Goal: Information Seeking & Learning: Find specific fact

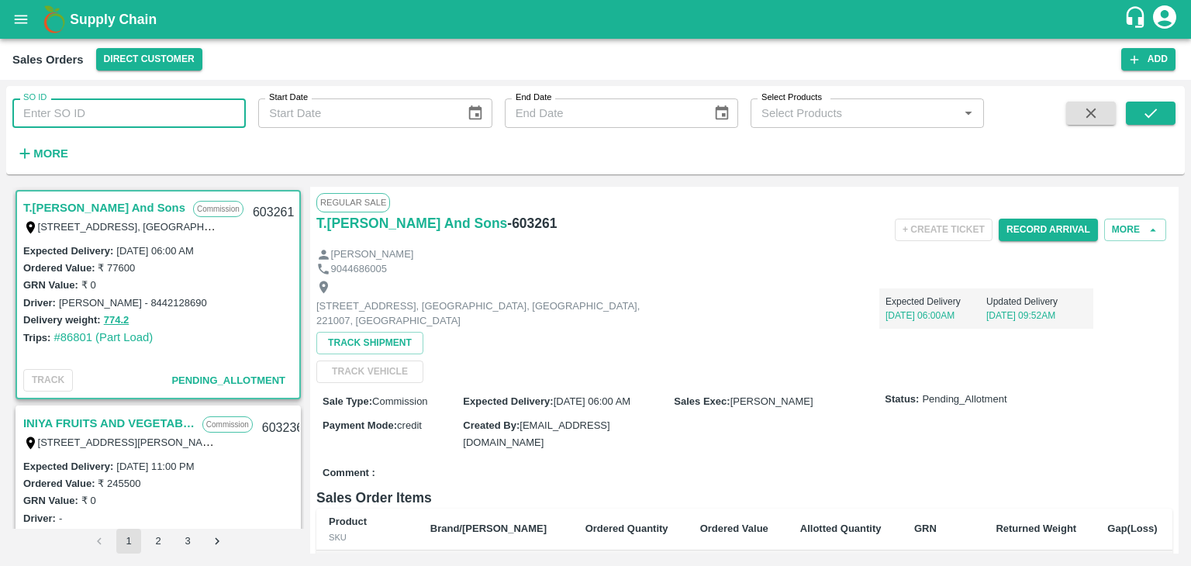
click at [87, 112] on input "SO ID" at bounding box center [128, 112] width 233 height 29
paste input "602599"
type input "602599"
click at [1153, 115] on icon "submit" at bounding box center [1150, 113] width 17 height 17
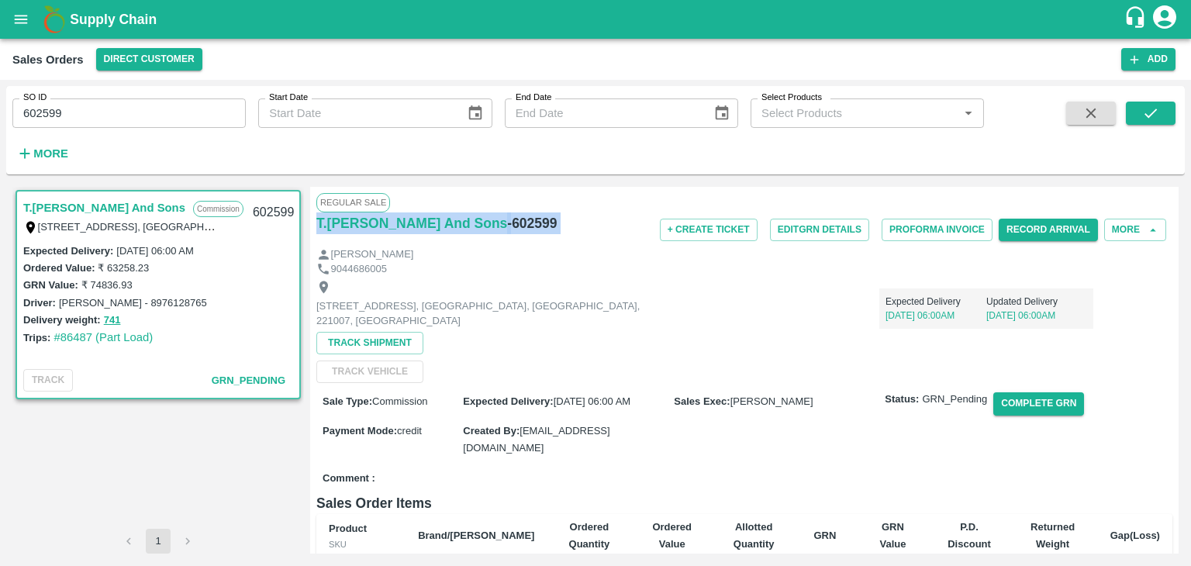
drag, startPoint x: 1178, startPoint y: 209, endPoint x: 1174, endPoint y: 218, distance: 10.1
click at [1174, 218] on div "T.[PERSON_NAME] And Sons Commission Shop [STREET_ADDRESS] 221007, [GEOGRAPHIC_D…" at bounding box center [595, 370] width 1178 height 379
click at [1174, 218] on div "Regular Sale T.[PERSON_NAME] And Sons - 602599 + Create Ticket Edit GRN Details…" at bounding box center [744, 370] width 868 height 367
drag, startPoint x: 1174, startPoint y: 218, endPoint x: 1173, endPoint y: 236, distance: 18.7
click at [1173, 236] on div "Regular Sale T.[PERSON_NAME] And Sons - 602599 + Create Ticket Edit GRN Details…" at bounding box center [744, 370] width 868 height 367
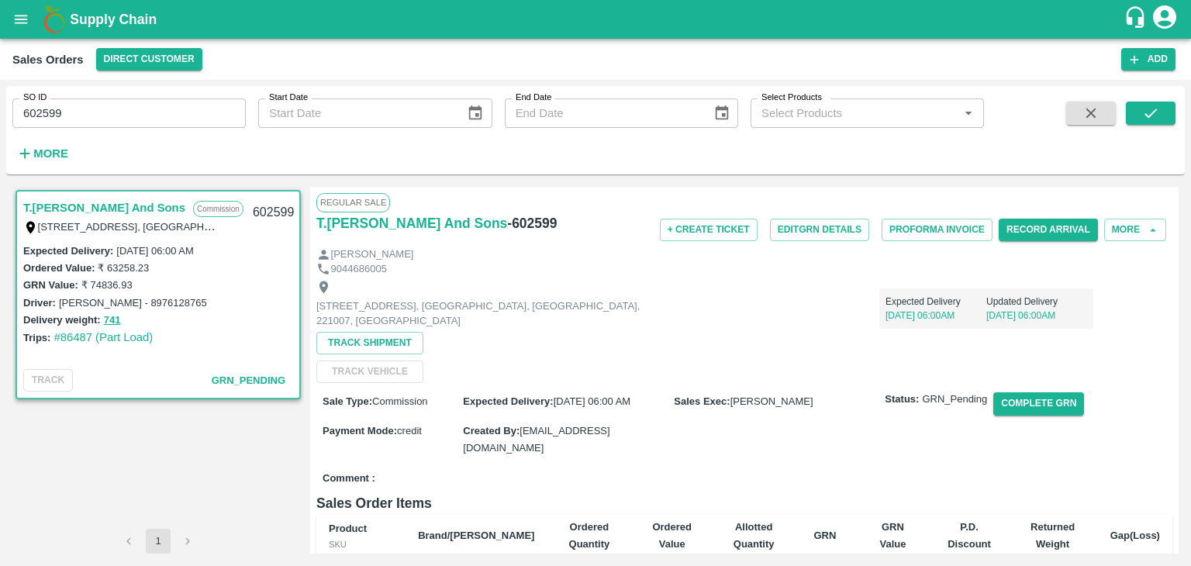
click at [1173, 236] on div "Regular Sale T.[PERSON_NAME] And Sons - 602599 + Create Ticket Edit GRN Details…" at bounding box center [744, 370] width 868 height 367
click at [1178, 220] on div "T.[PERSON_NAME] And Sons Commission Shop [STREET_ADDRESS] 221007, [GEOGRAPHIC_D…" at bounding box center [595, 370] width 1178 height 379
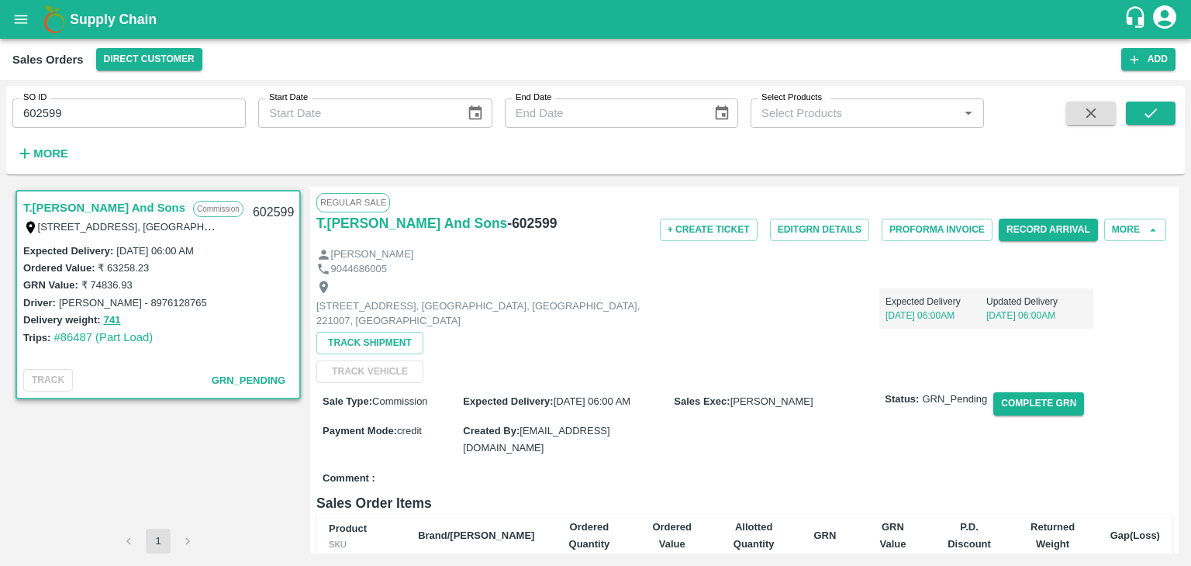
click at [1085, 327] on div "Expected Delivery [DATE] 06:00AM Updated Delivery [DATE] 06:00AM" at bounding box center [986, 308] width 214 height 40
click at [1151, 109] on icon "submit" at bounding box center [1150, 113] width 17 height 17
click at [1064, 229] on button "Record Arrival" at bounding box center [1047, 230] width 99 height 22
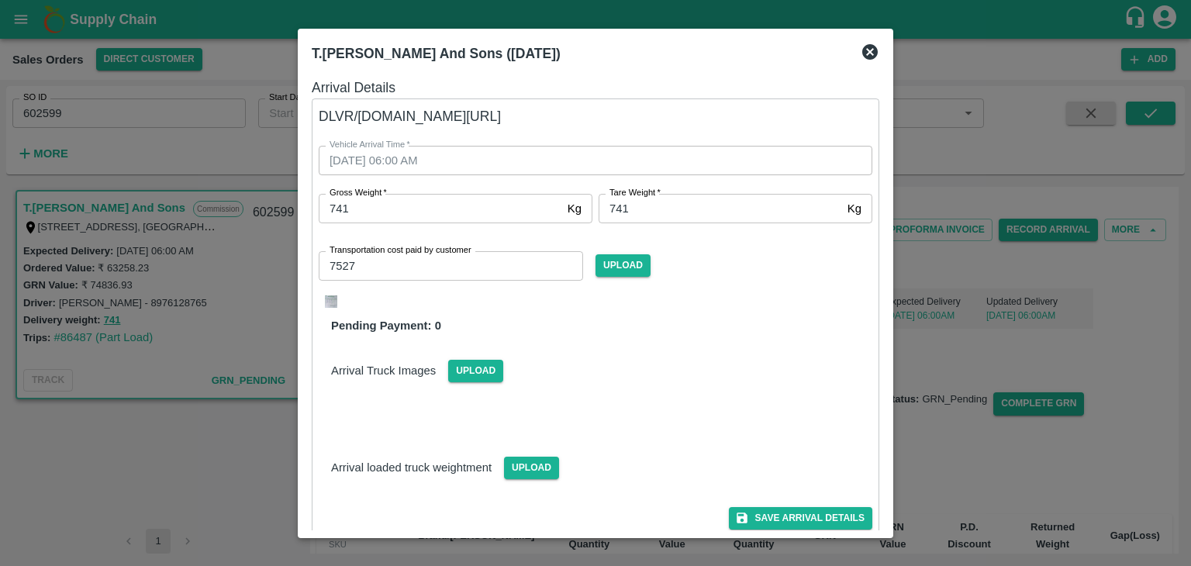
click at [869, 53] on icon at bounding box center [869, 52] width 19 height 19
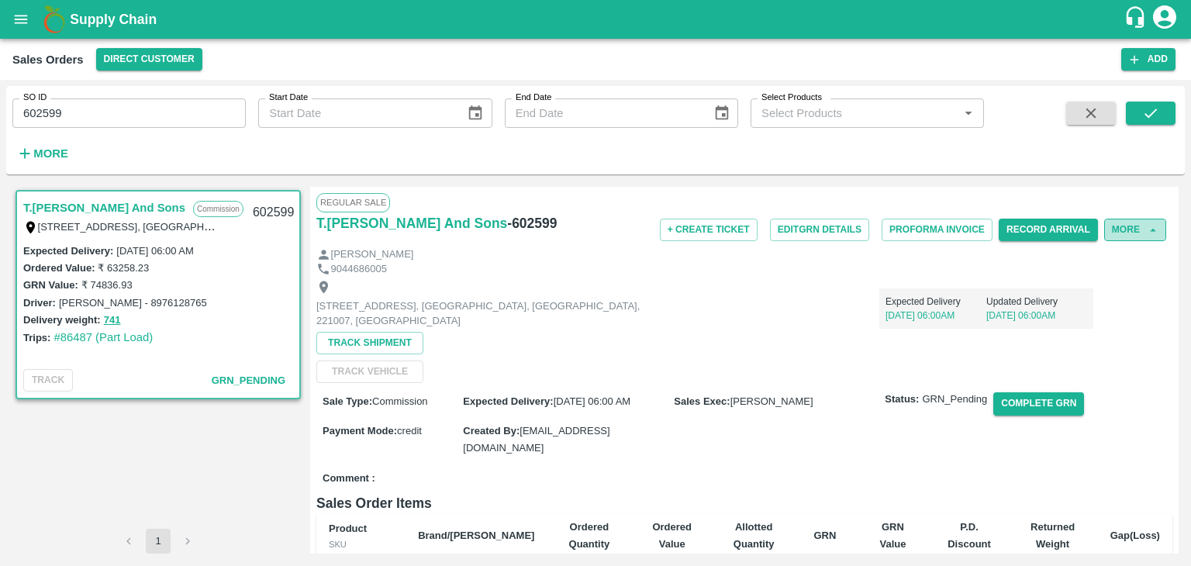
click at [1135, 236] on button "More" at bounding box center [1135, 230] width 62 height 22
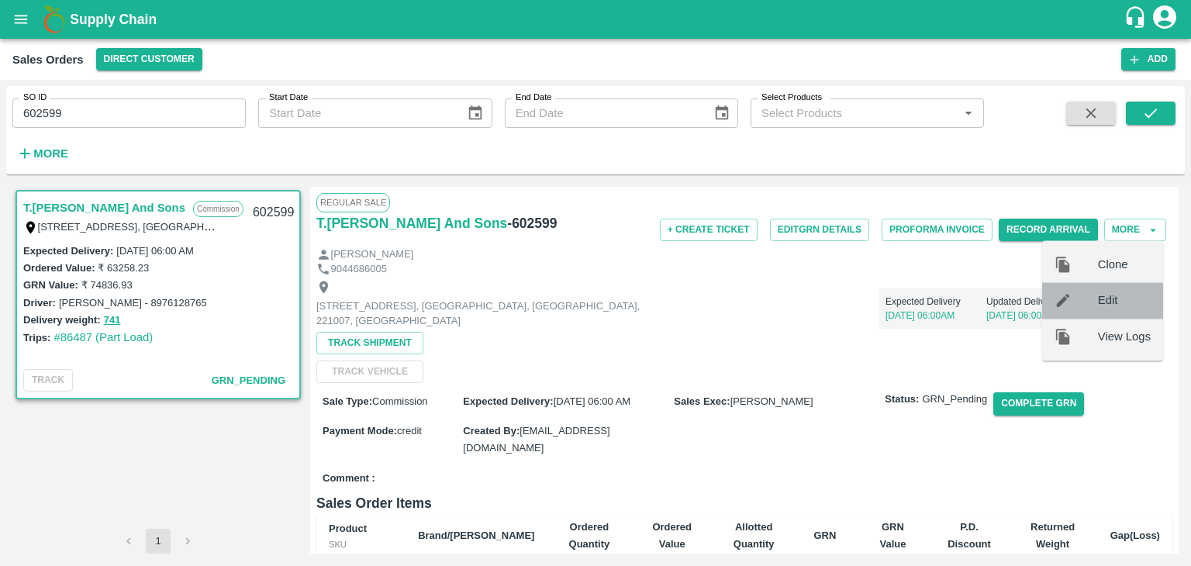
click at [1116, 298] on span "Edit" at bounding box center [1124, 300] width 53 height 17
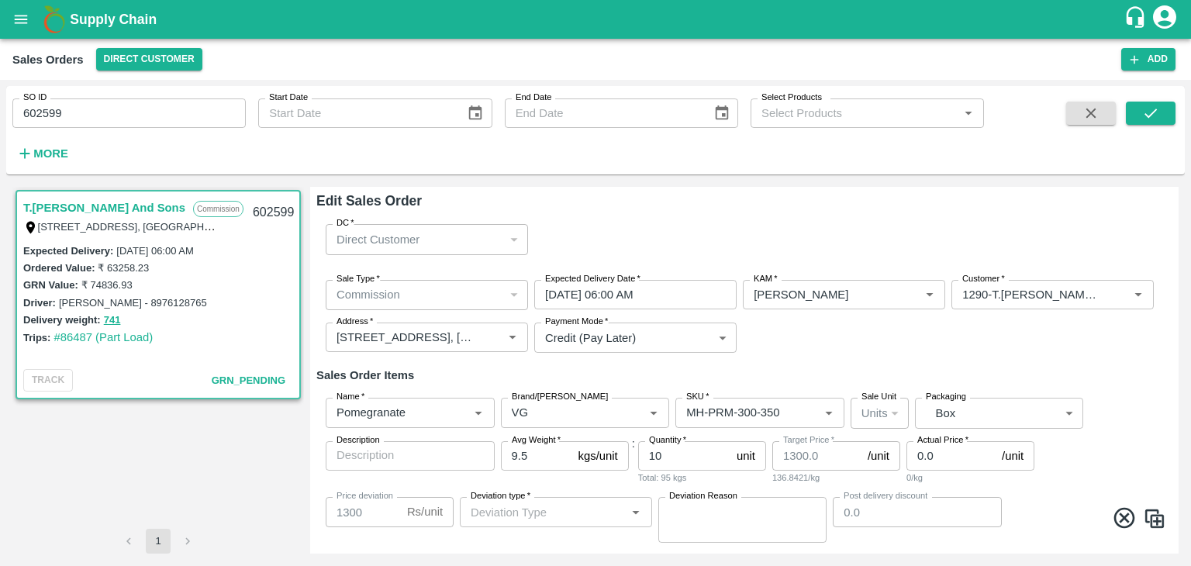
type input "Others"
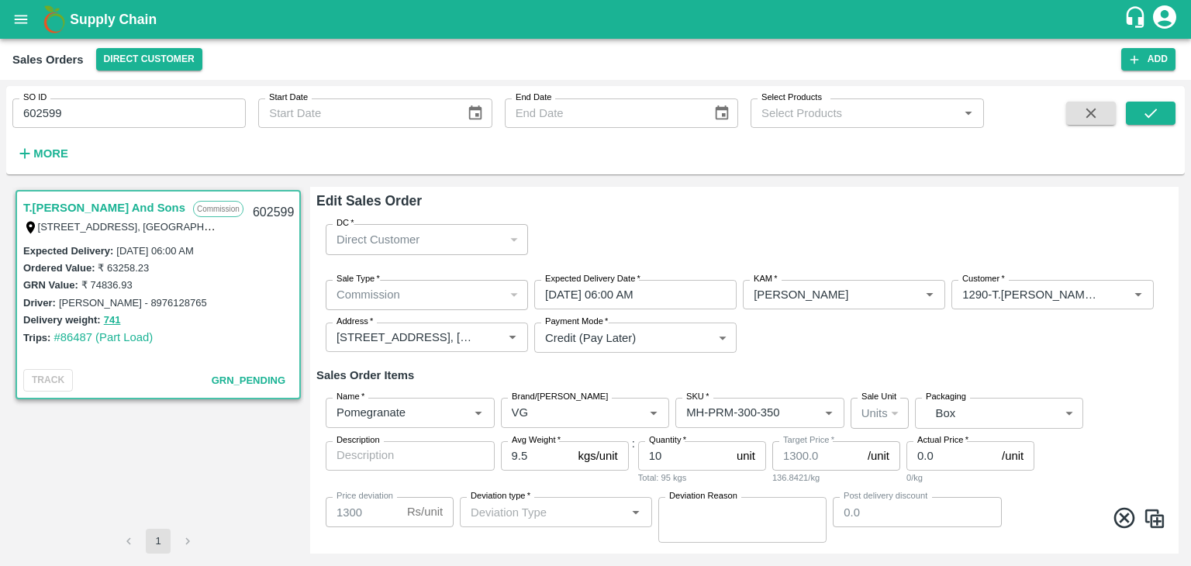
drag, startPoint x: 1178, startPoint y: 236, endPoint x: 1174, endPoint y: 249, distance: 13.7
click at [1174, 249] on div "T.[PERSON_NAME] And Sons Commission Shop [STREET_ADDRESS] 221007, [GEOGRAPHIC_D…" at bounding box center [595, 370] width 1178 height 379
click at [1174, 249] on div "Edit Sales Order DC   * Direct Customer 6 DC Sale Type   * Commission 2 Sale Ty…" at bounding box center [744, 370] width 868 height 367
drag, startPoint x: 1174, startPoint y: 249, endPoint x: 1175, endPoint y: 240, distance: 9.3
click at [1175, 240] on div "Edit Sales Order DC   * Direct Customer 6 DC Sale Type   * Commission 2 Sale Ty…" at bounding box center [744, 370] width 868 height 367
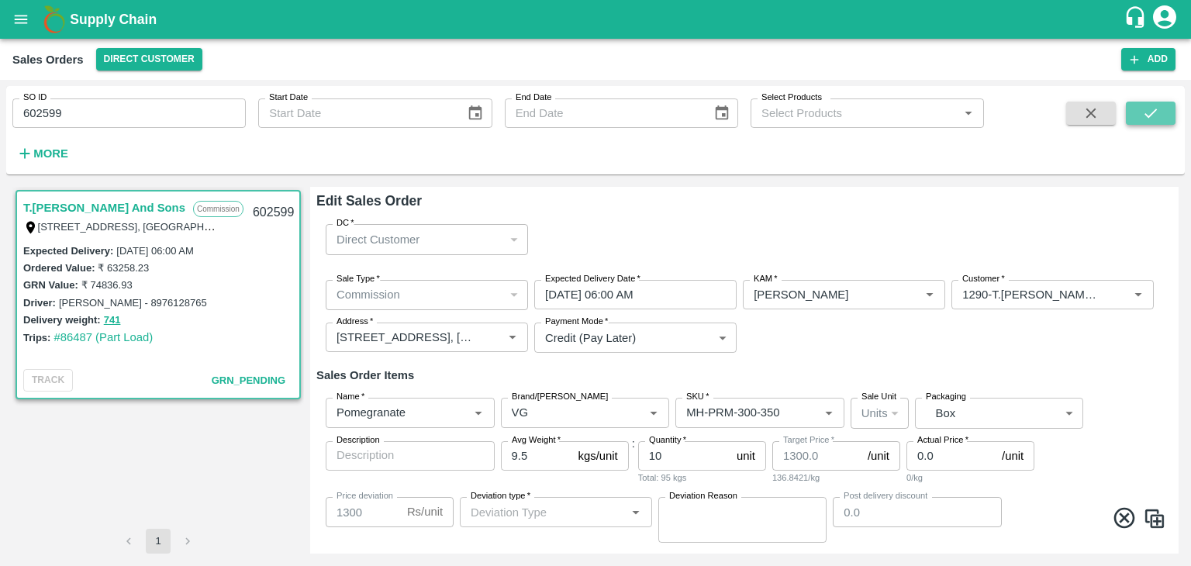
click at [1148, 115] on icon "submit" at bounding box center [1150, 113] width 17 height 17
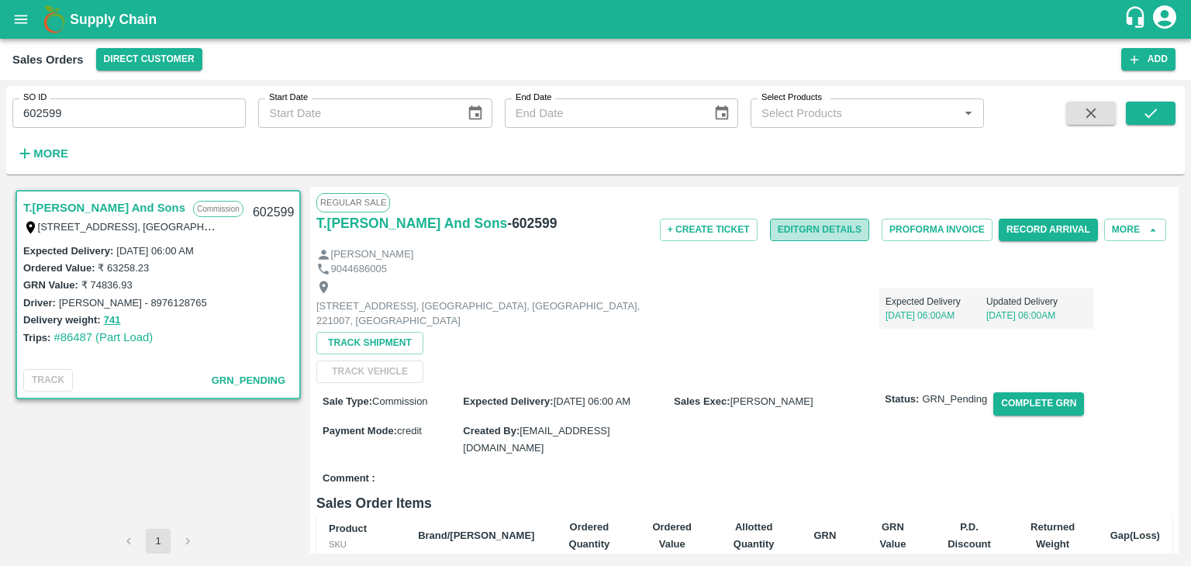
click at [831, 229] on button "Edit GRN Details" at bounding box center [819, 230] width 99 height 22
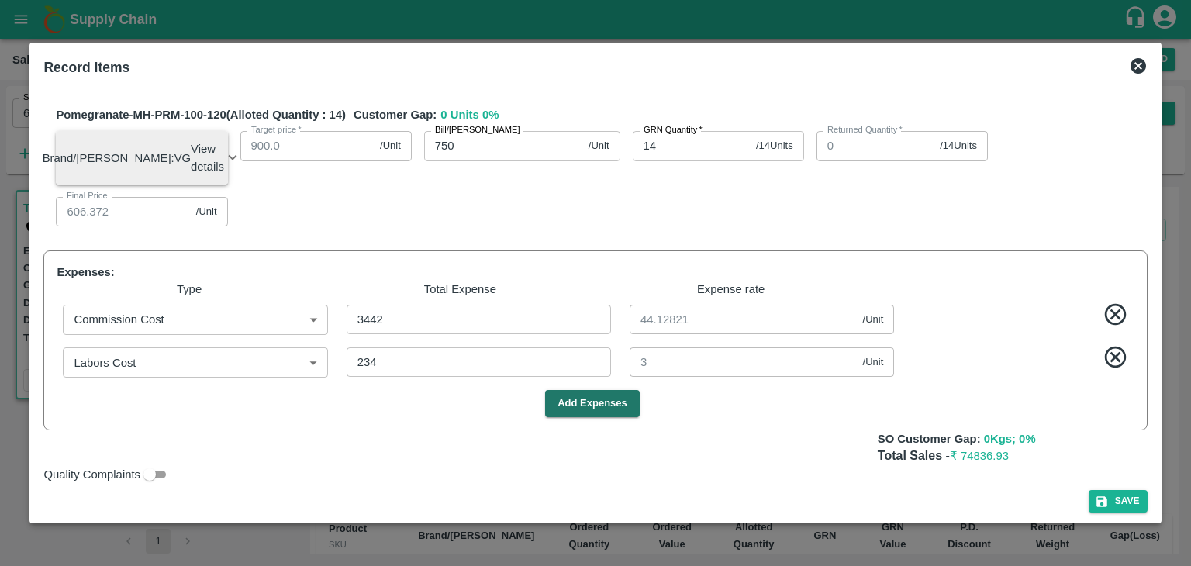
scroll to position [844, 0]
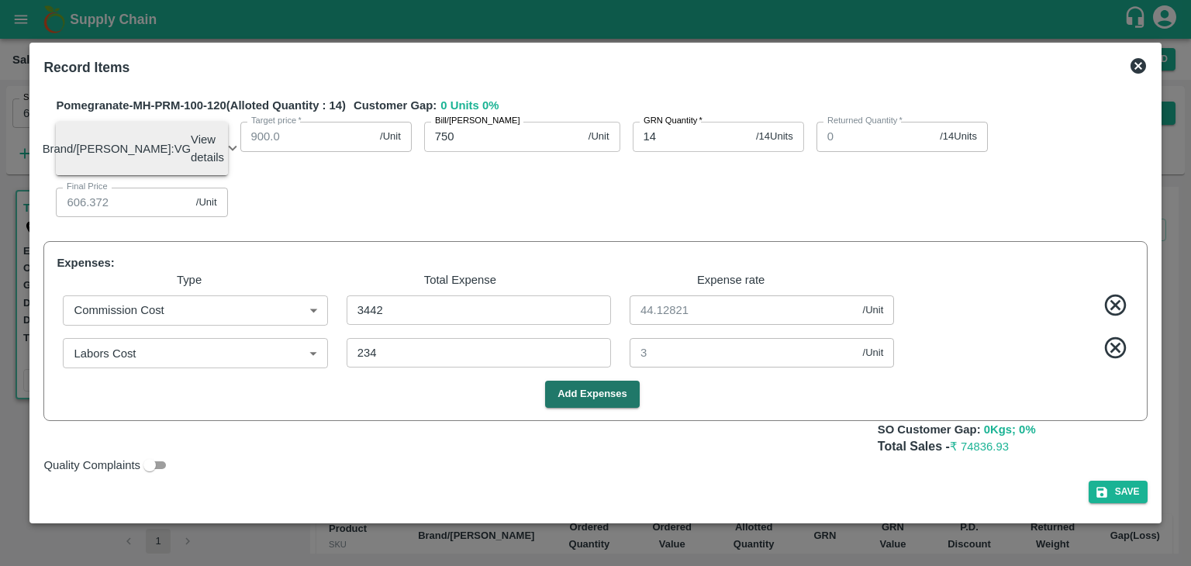
click at [1141, 62] on icon at bounding box center [1138, 66] width 16 height 16
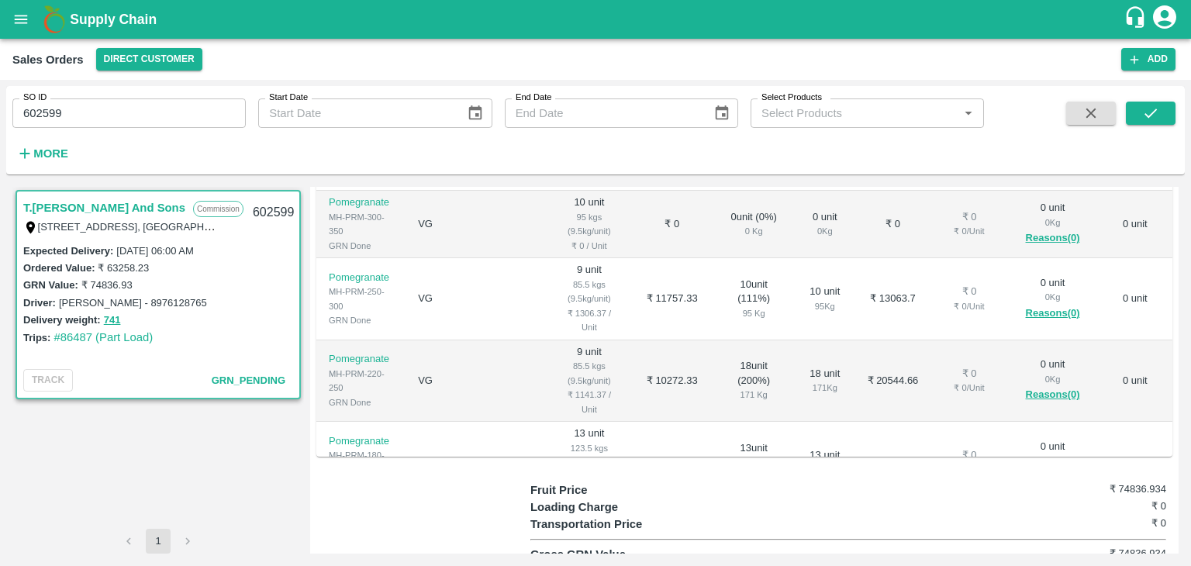
scroll to position [429, 0]
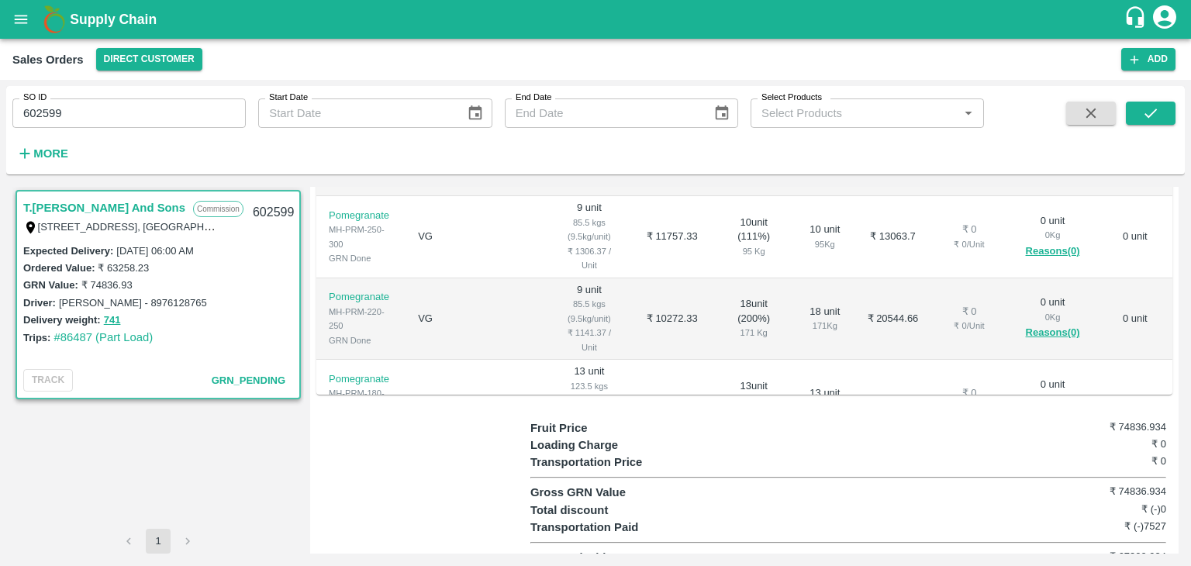
click at [1119, 519] on h6 "₹ (-)7527" at bounding box center [1113, 527] width 106 height 16
click at [1084, 519] on h6 "₹ (-)7527" at bounding box center [1113, 527] width 106 height 16
click at [900, 453] on div "Transportation Price ₹ 0" at bounding box center [848, 461] width 636 height 17
click at [960, 462] on div "Fruit Price ₹ 74836.934 Loading Charge ₹ 0 Transportation Price ₹ 0 Gross GRN V…" at bounding box center [851, 492] width 642 height 147
click at [1053, 519] on div "Transportation Paid ₹ (-)7527" at bounding box center [848, 527] width 636 height 17
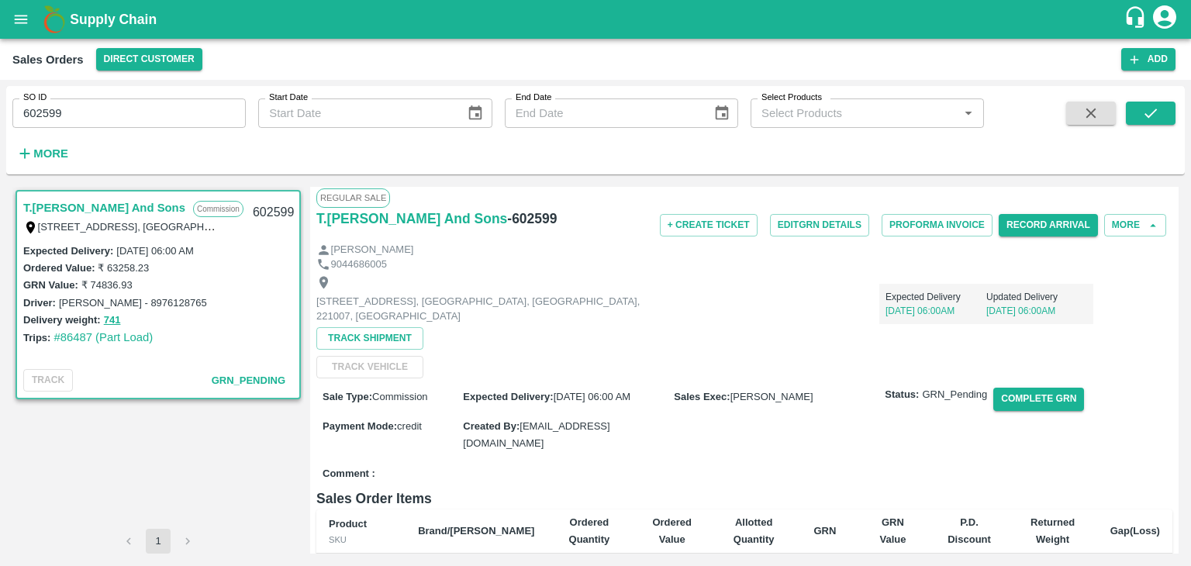
scroll to position [0, 0]
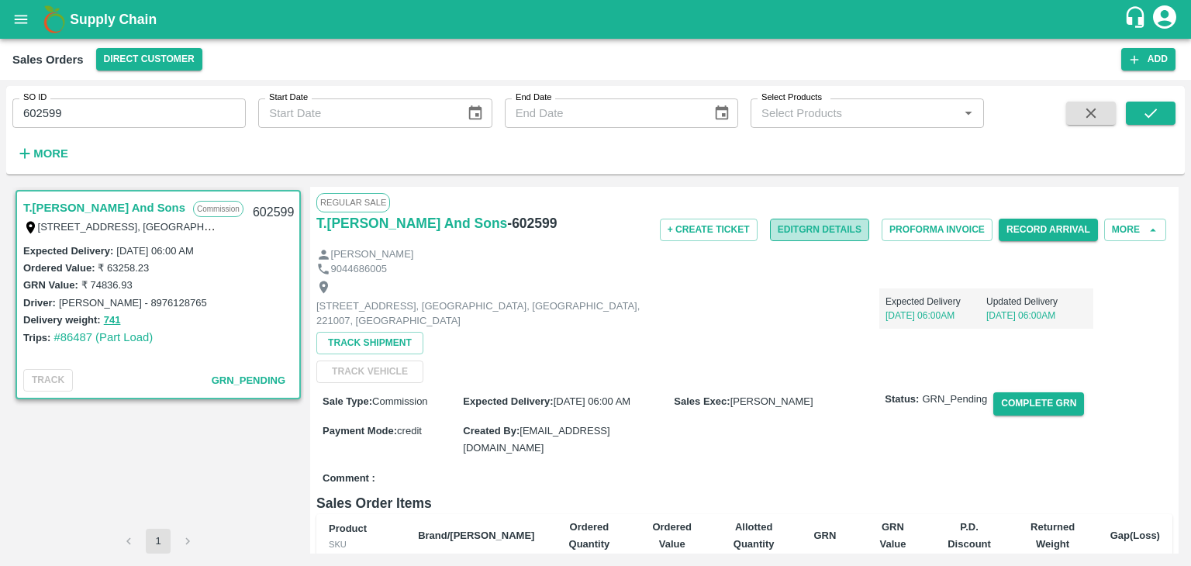
click at [822, 226] on button "Edit GRN Details" at bounding box center [819, 230] width 99 height 22
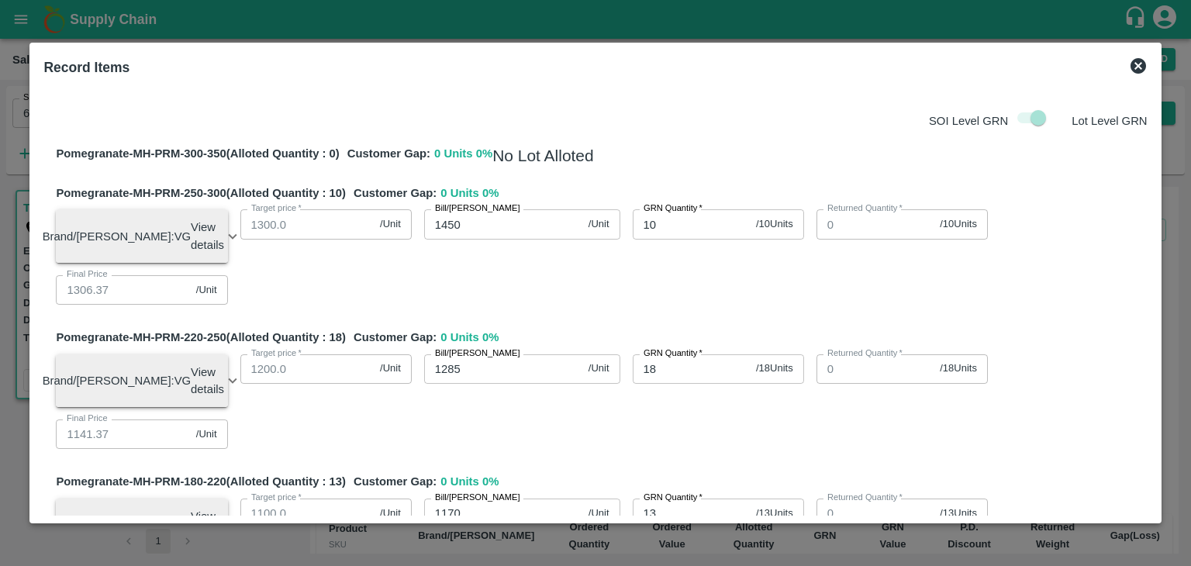
drag, startPoint x: 1153, startPoint y: 145, endPoint x: 1150, endPoint y: 154, distance: 9.6
click at [1150, 154] on div "SOI Level GRN Lot Level GRN Pomegranate-MH-PRM-300-350 (Alloted Quantity : 0 ) …" at bounding box center [594, 300] width 1115 height 432
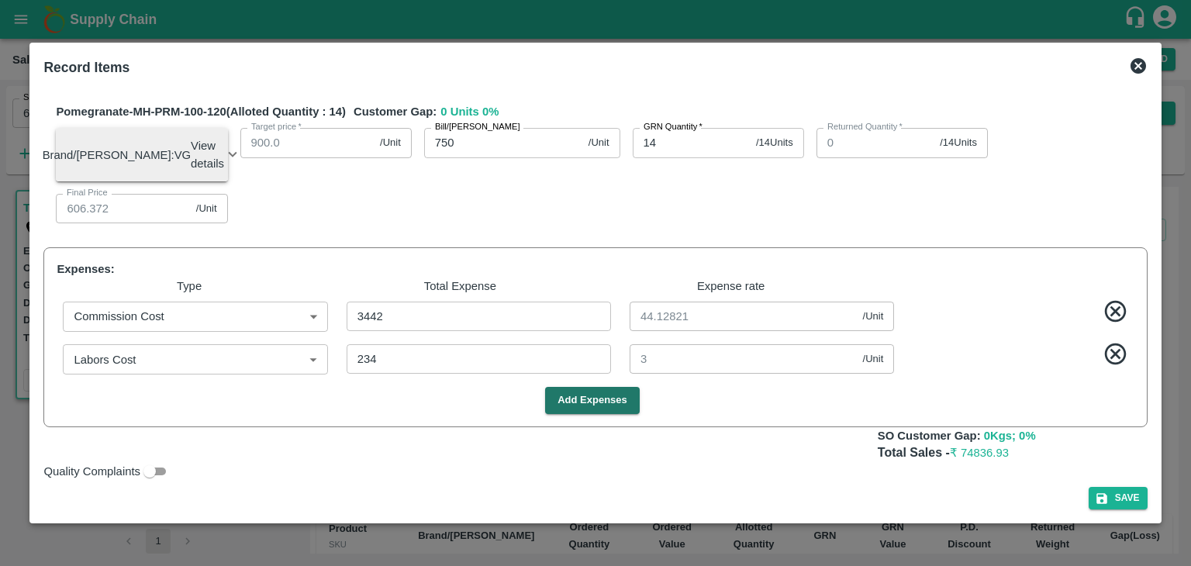
scroll to position [844, 0]
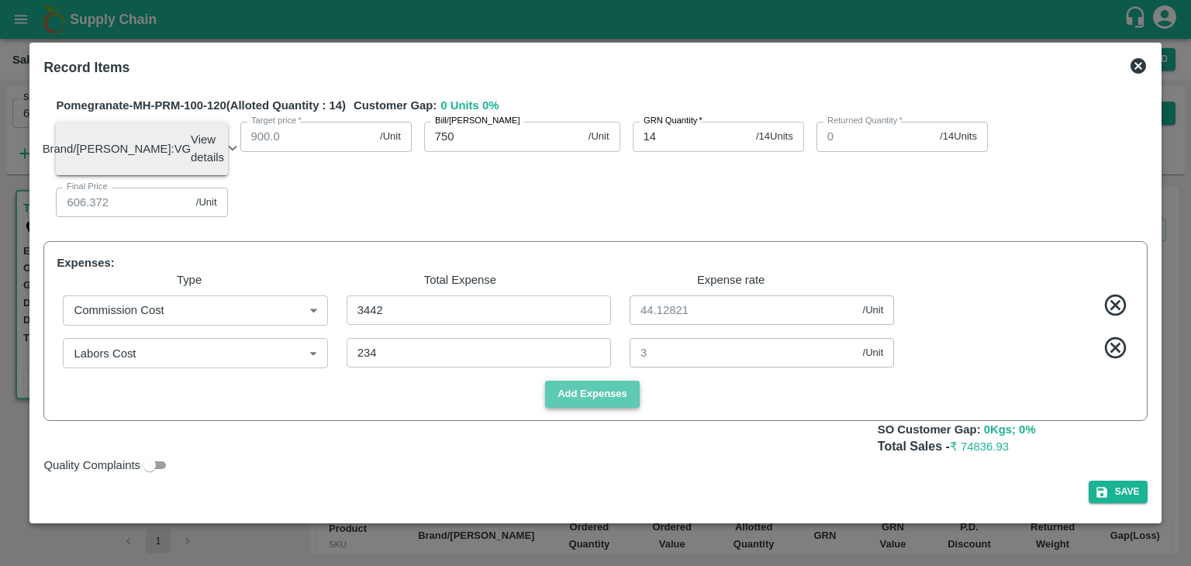
click at [595, 391] on button "Add Expenses" at bounding box center [592, 394] width 95 height 27
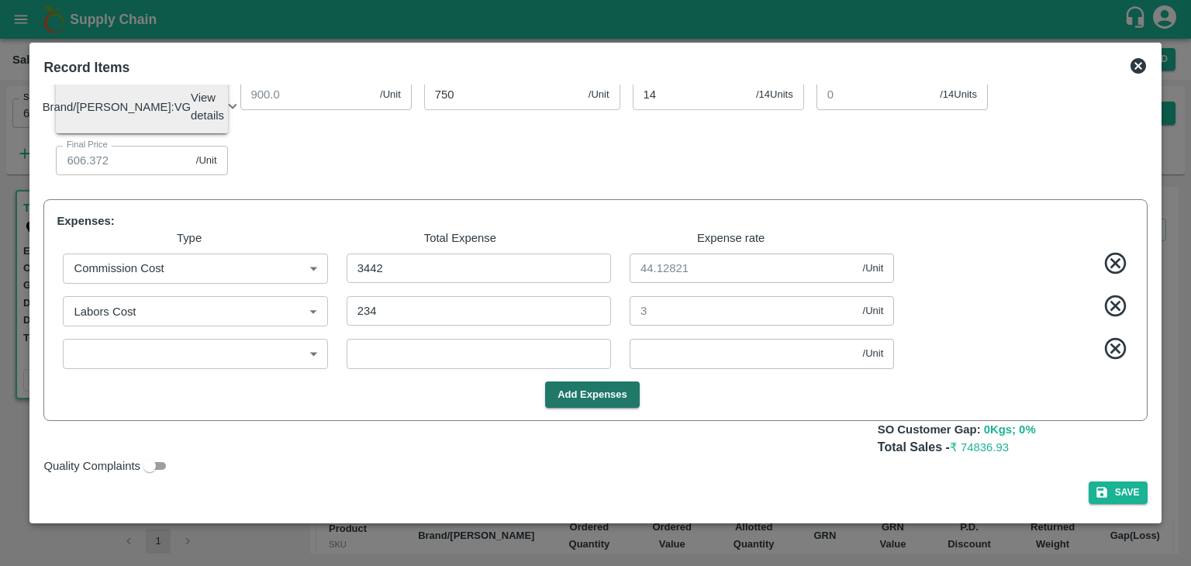
scroll to position [886, 0]
click at [1113, 348] on icon at bounding box center [1115, 348] width 21 height 21
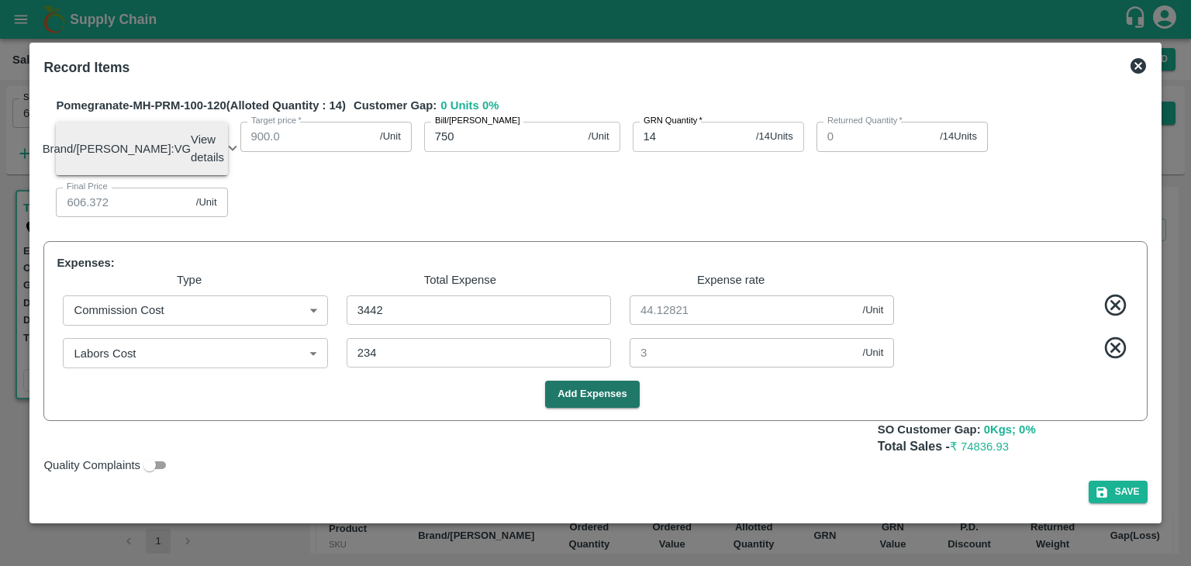
scroll to position [844, 0]
click at [1126, 489] on button "Save" at bounding box center [1117, 492] width 59 height 22
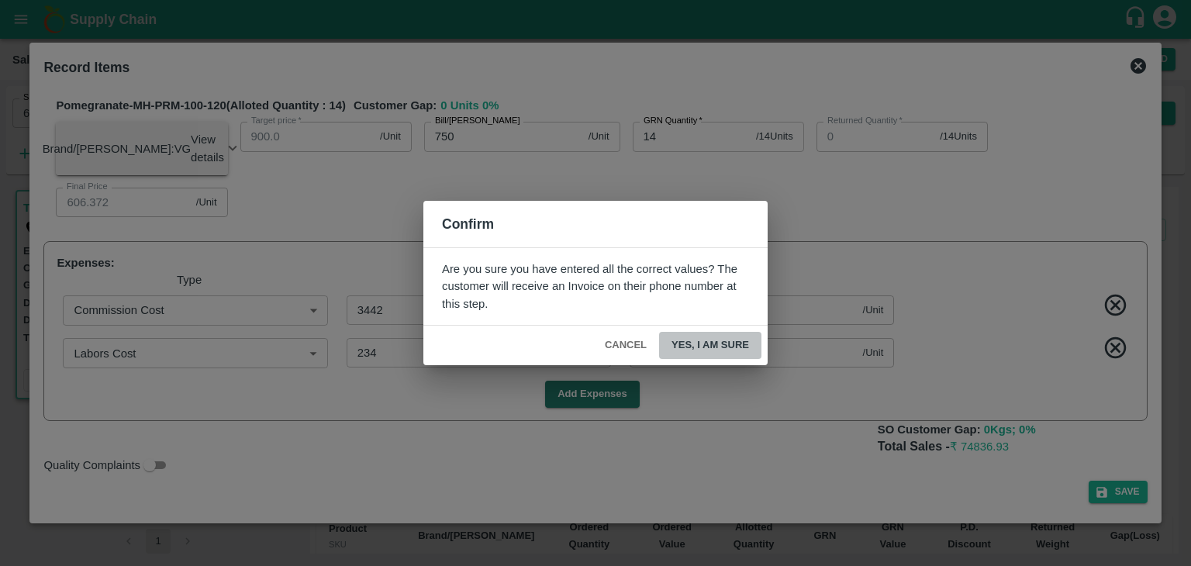
click at [723, 344] on button "Yes, I am sure" at bounding box center [710, 345] width 102 height 27
click at [723, 344] on span "Yes, I am sure" at bounding box center [710, 345] width 102 height 27
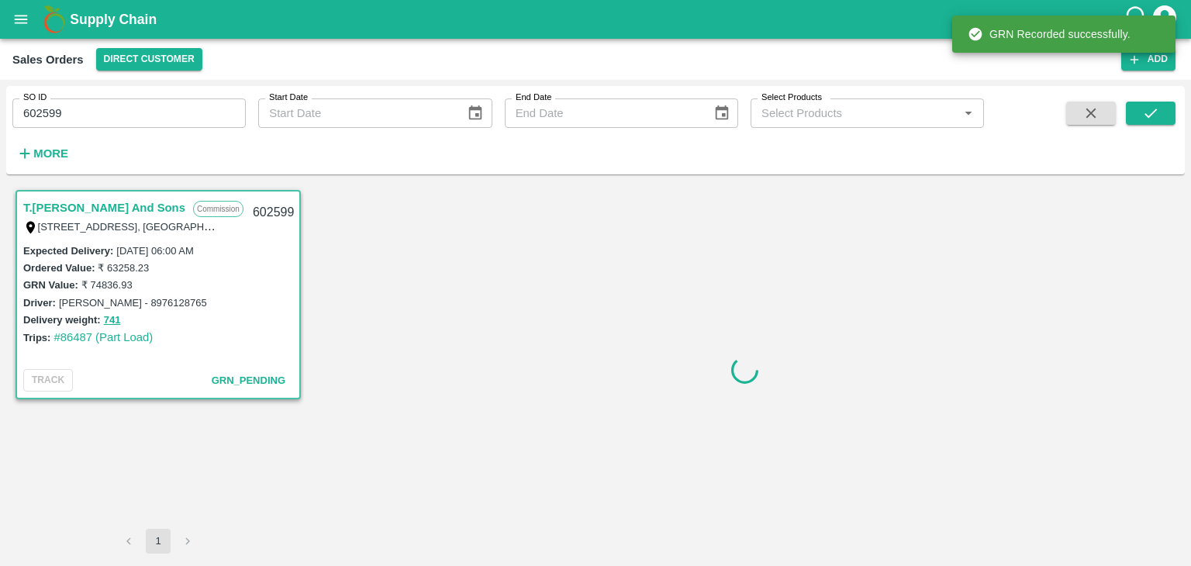
click at [723, 344] on div at bounding box center [744, 370] width 868 height 367
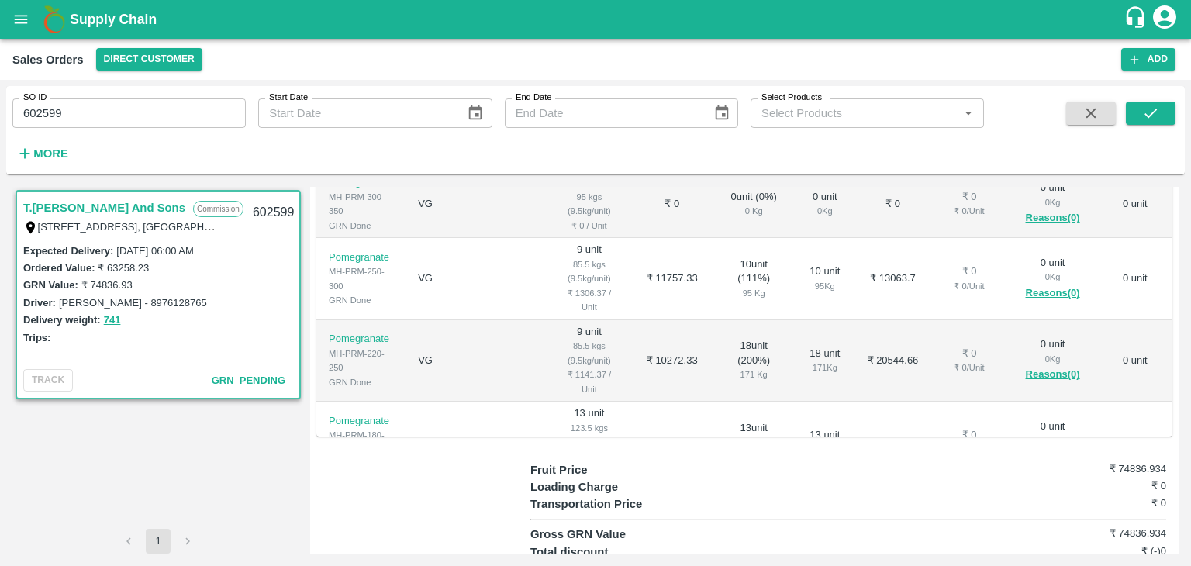
scroll to position [429, 0]
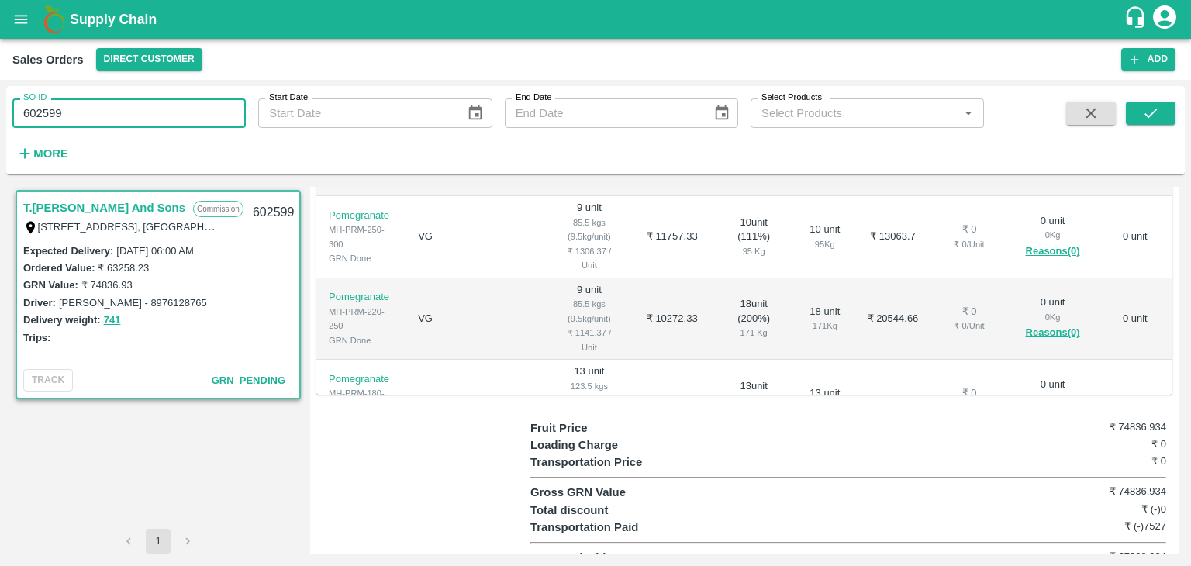
click at [102, 115] on input "602599" at bounding box center [128, 112] width 233 height 29
type input "6"
paste input "text"
type input "602932"
click at [1147, 114] on icon "submit" at bounding box center [1150, 113] width 17 height 17
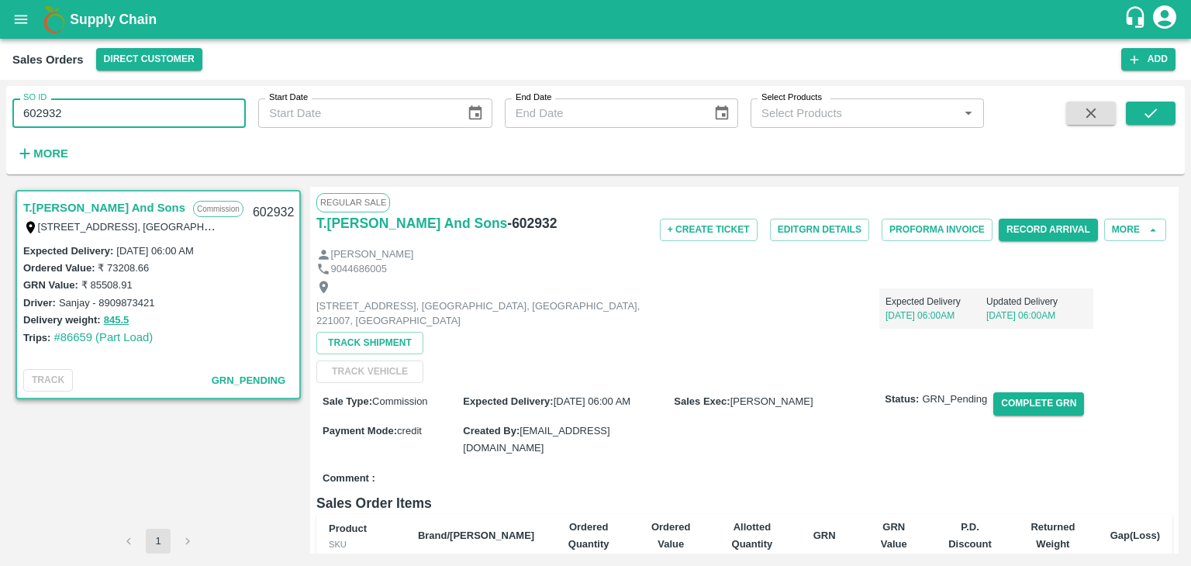
click at [98, 115] on input "602932" at bounding box center [128, 112] width 233 height 29
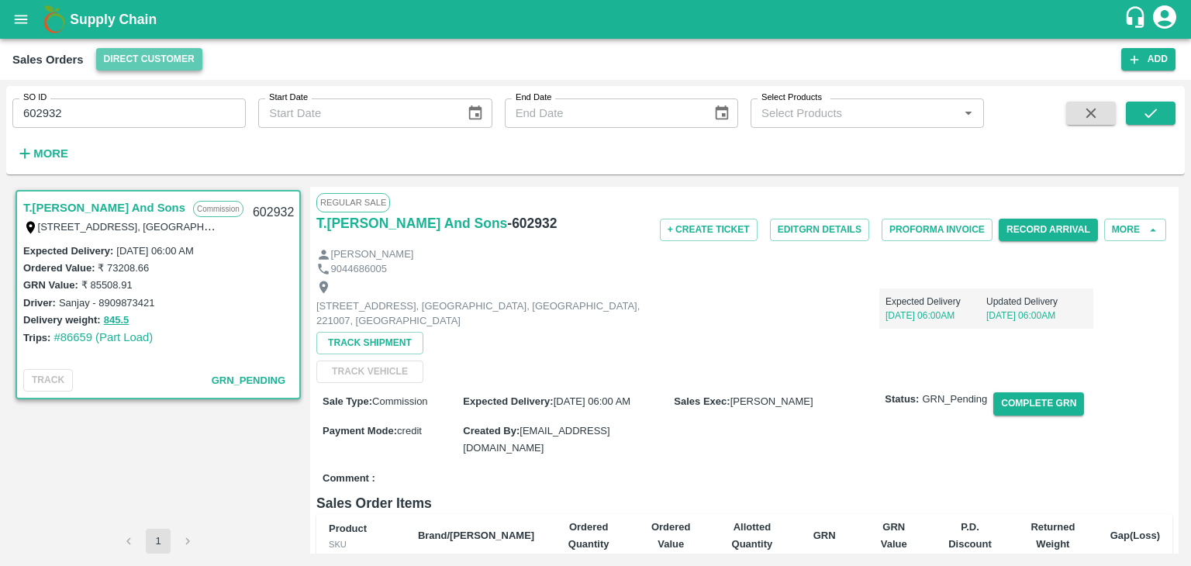
click at [144, 60] on button "Direct Customer" at bounding box center [149, 59] width 106 height 22
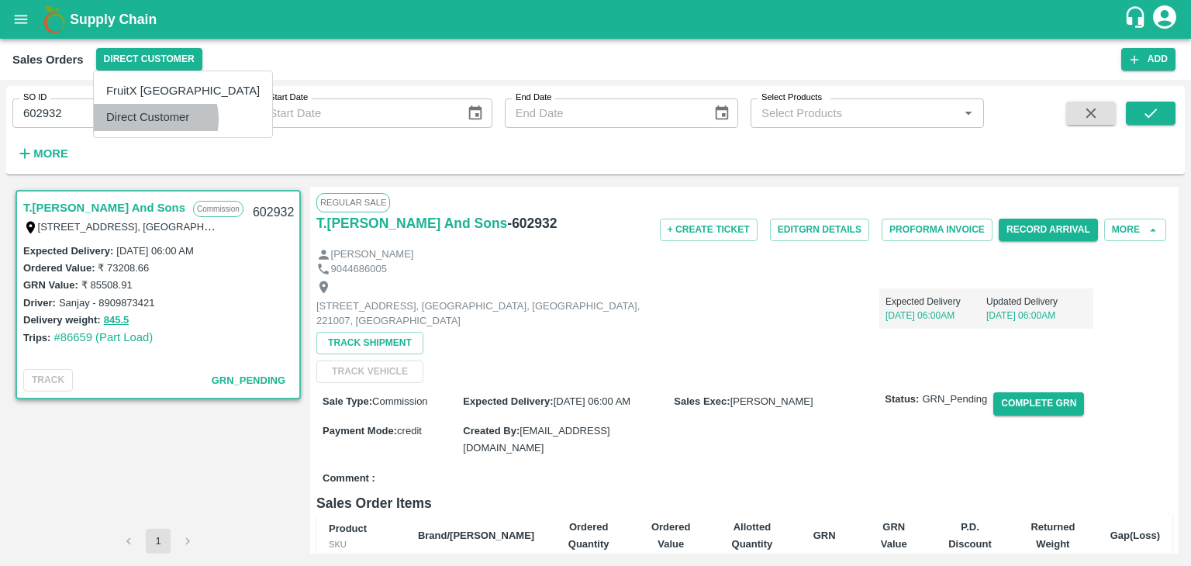
click at [155, 119] on li "Direct Customer" at bounding box center [183, 117] width 178 height 26
click at [102, 109] on input "602932" at bounding box center [128, 112] width 233 height 29
click at [26, 17] on icon "open drawer" at bounding box center [20, 19] width 17 height 17
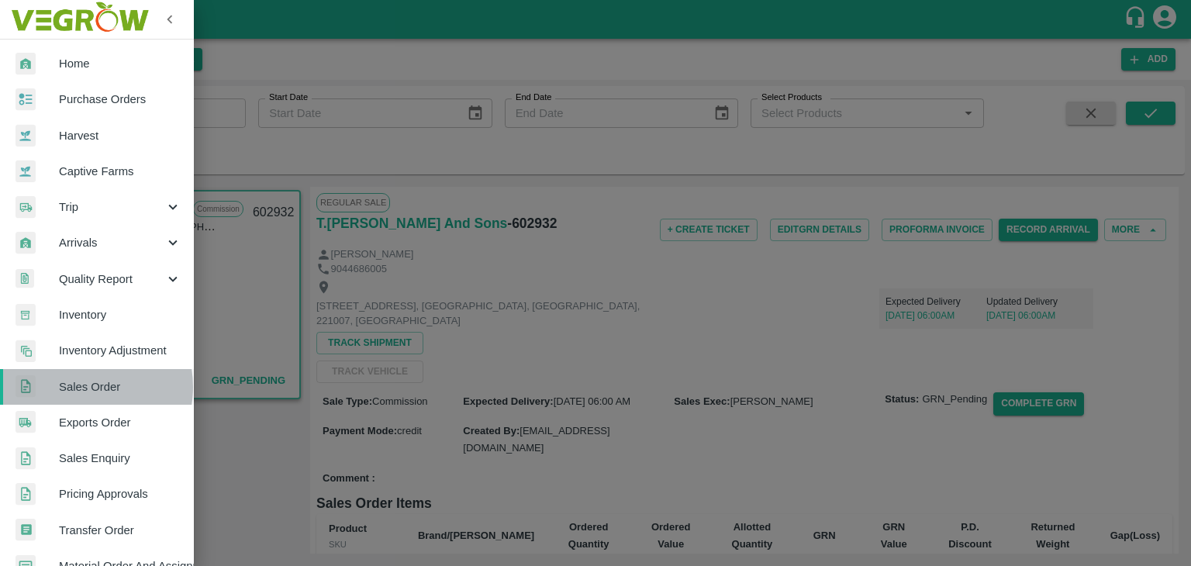
click at [80, 386] on span "Sales Order" at bounding box center [120, 386] width 122 height 17
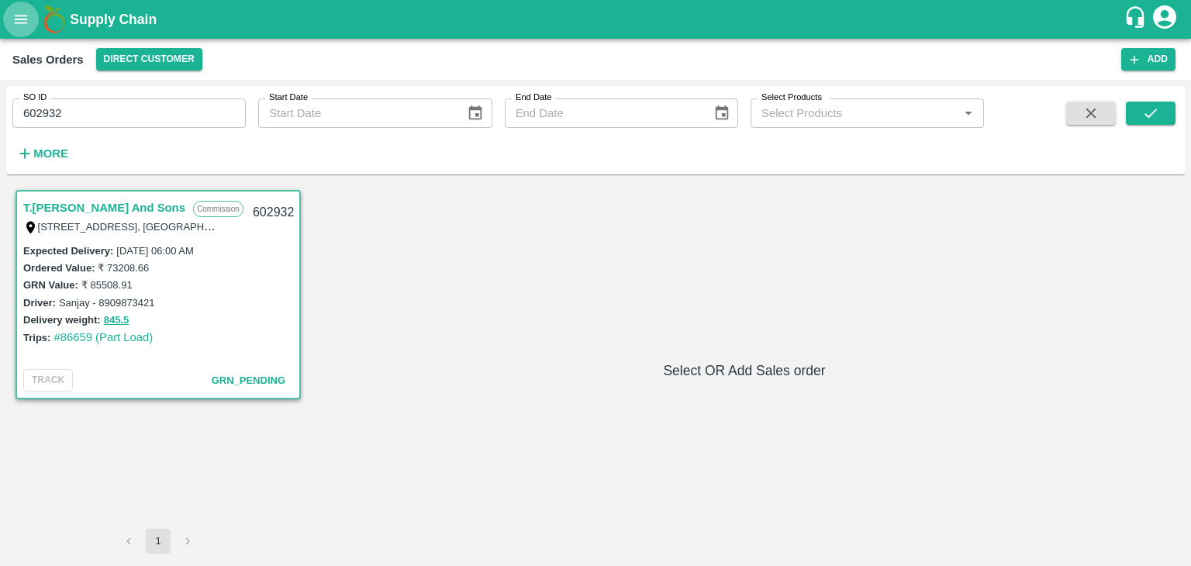
click at [22, 23] on icon "open drawer" at bounding box center [20, 19] width 17 height 17
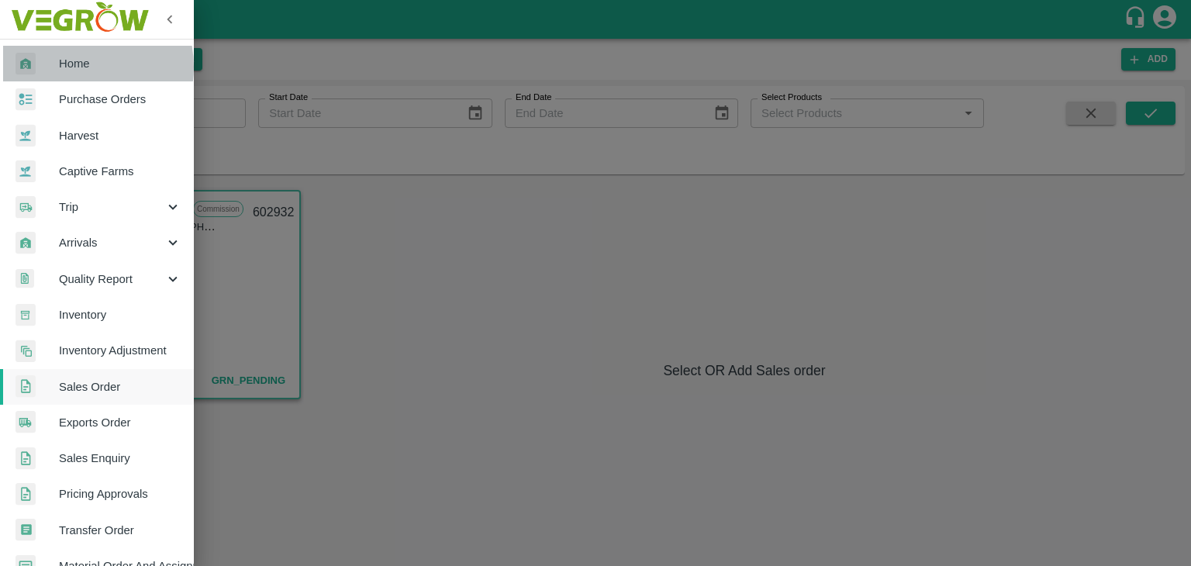
click at [71, 67] on span "Home" at bounding box center [120, 63] width 122 height 17
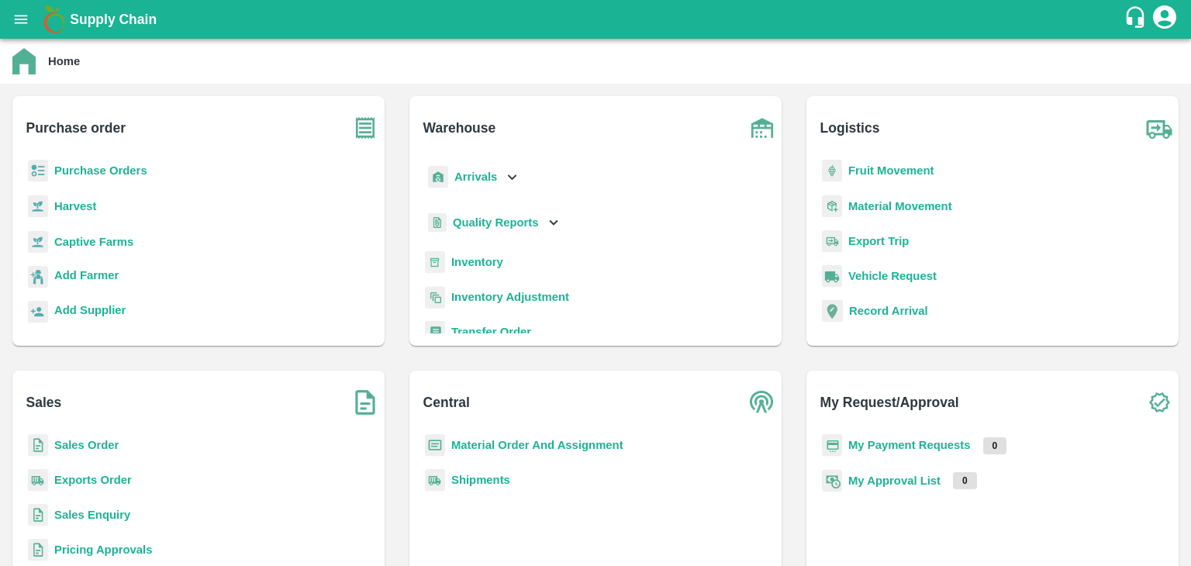
click at [102, 447] on b "Sales Order" at bounding box center [86, 445] width 64 height 12
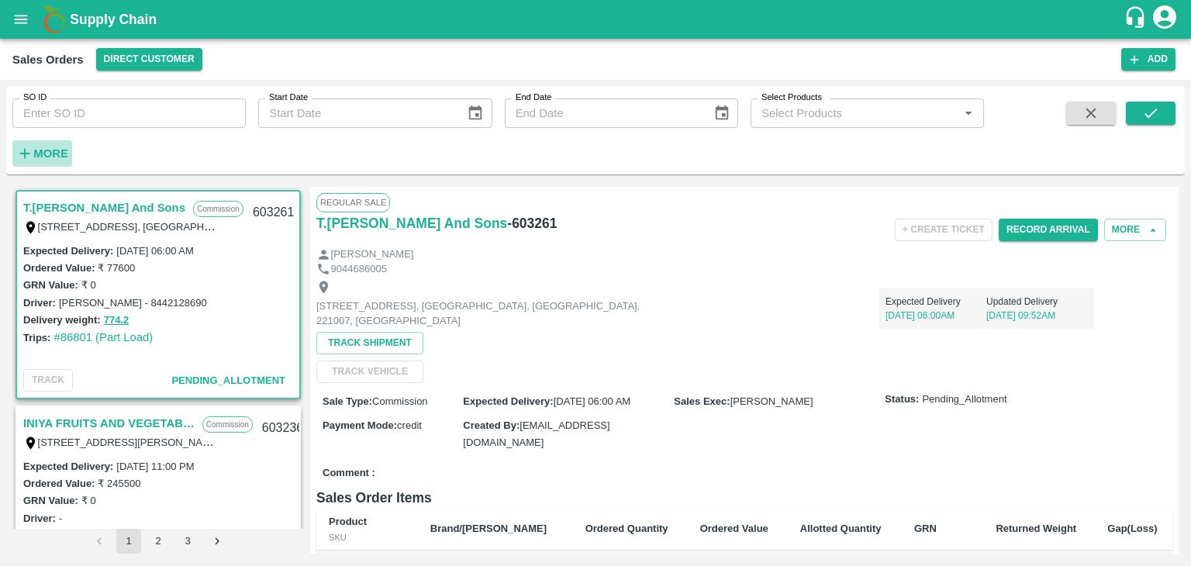
click at [53, 156] on strong "More" at bounding box center [50, 153] width 35 height 12
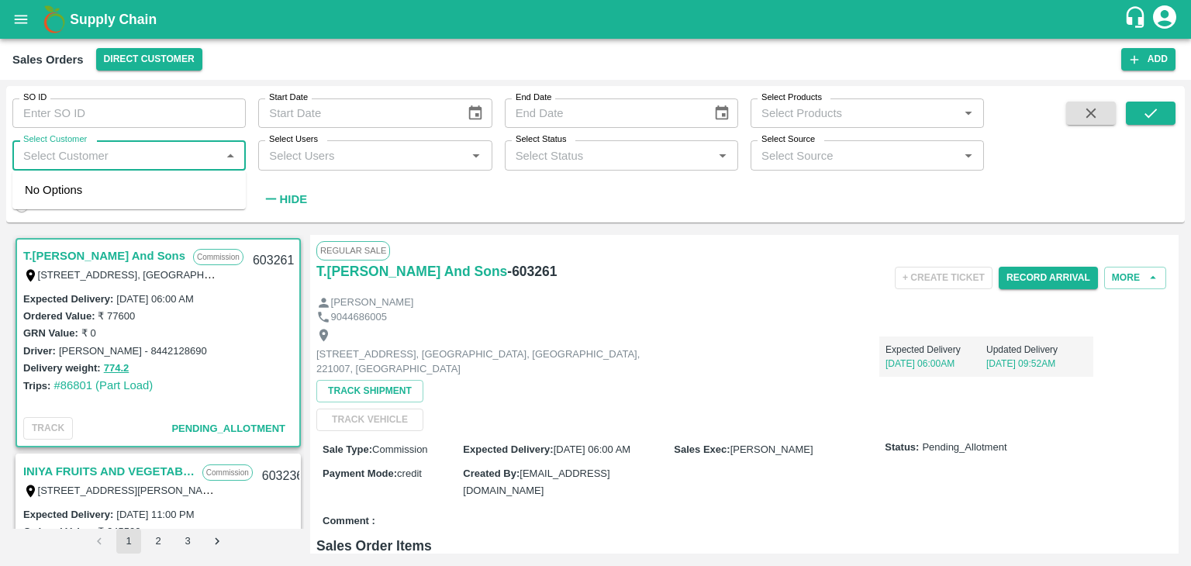
click at [60, 159] on input "Select Customer" at bounding box center [116, 155] width 198 height 20
type input "t.kishore"
click at [37, 196] on input "checkbox" at bounding box center [40, 196] width 31 height 31
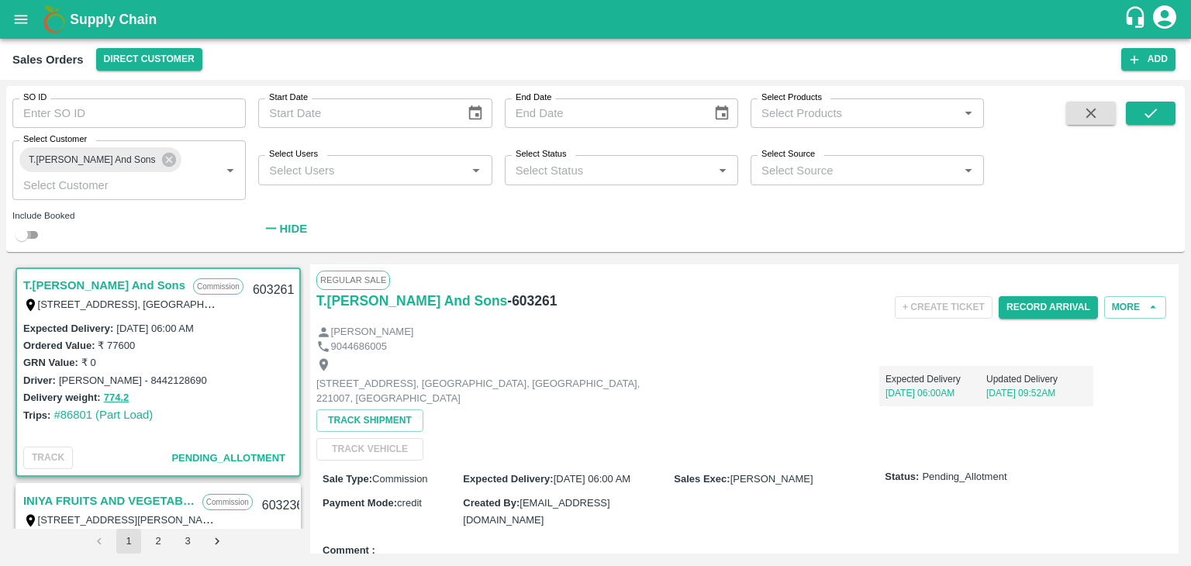
click at [31, 237] on input "checkbox" at bounding box center [22, 235] width 56 height 19
checkbox input "true"
click at [1148, 112] on icon "submit" at bounding box center [1150, 113] width 17 height 17
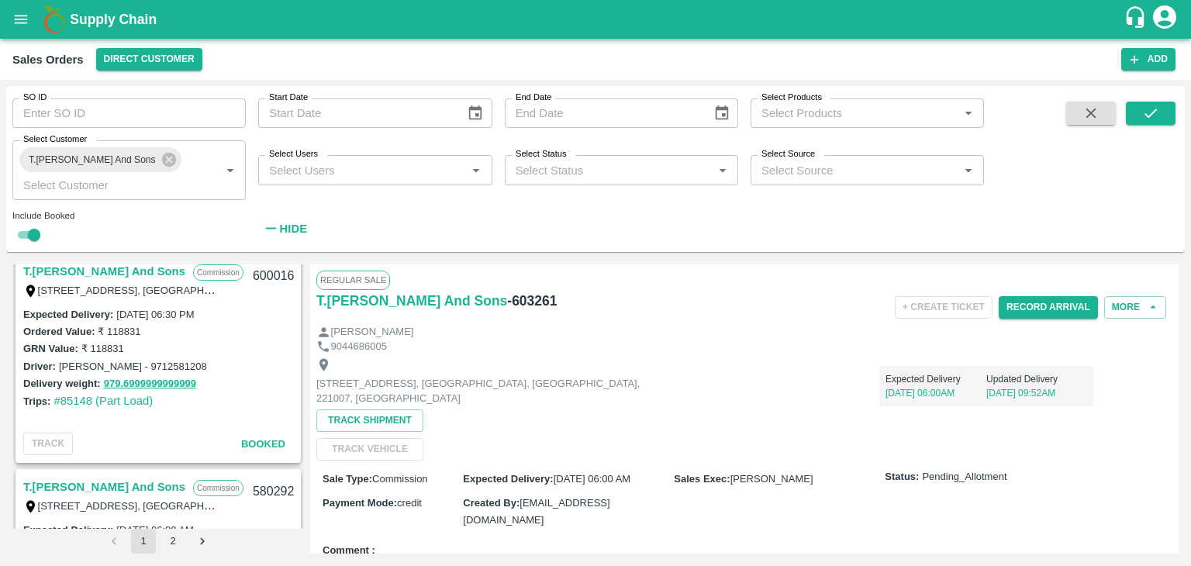
scroll to position [2967, 0]
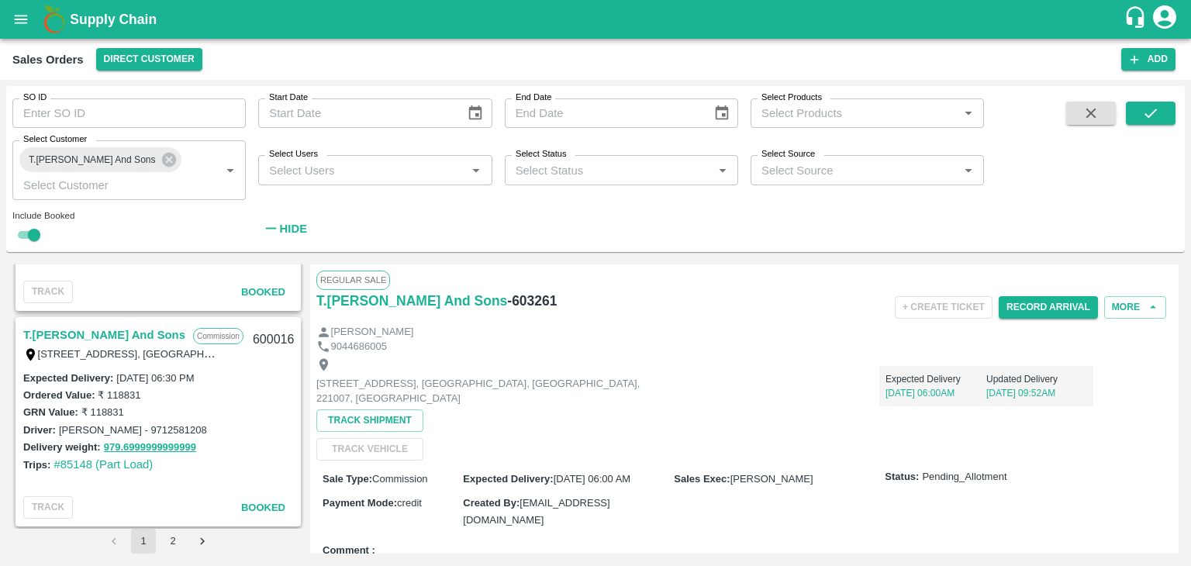
click at [136, 334] on link "T.[PERSON_NAME] And Sons" at bounding box center [104, 335] width 162 height 20
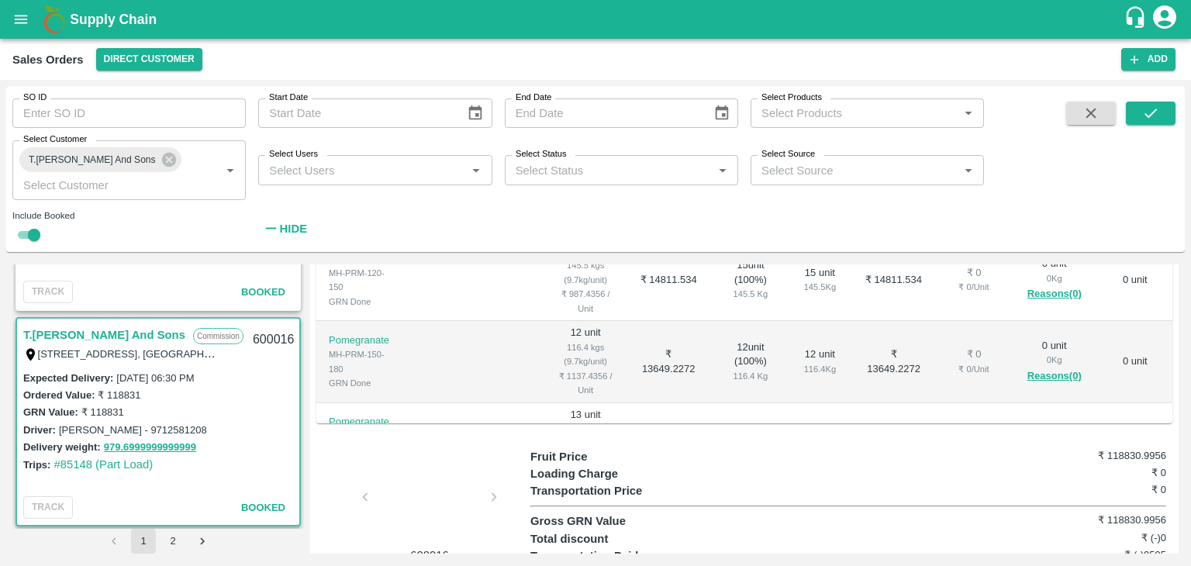
scroll to position [501, 0]
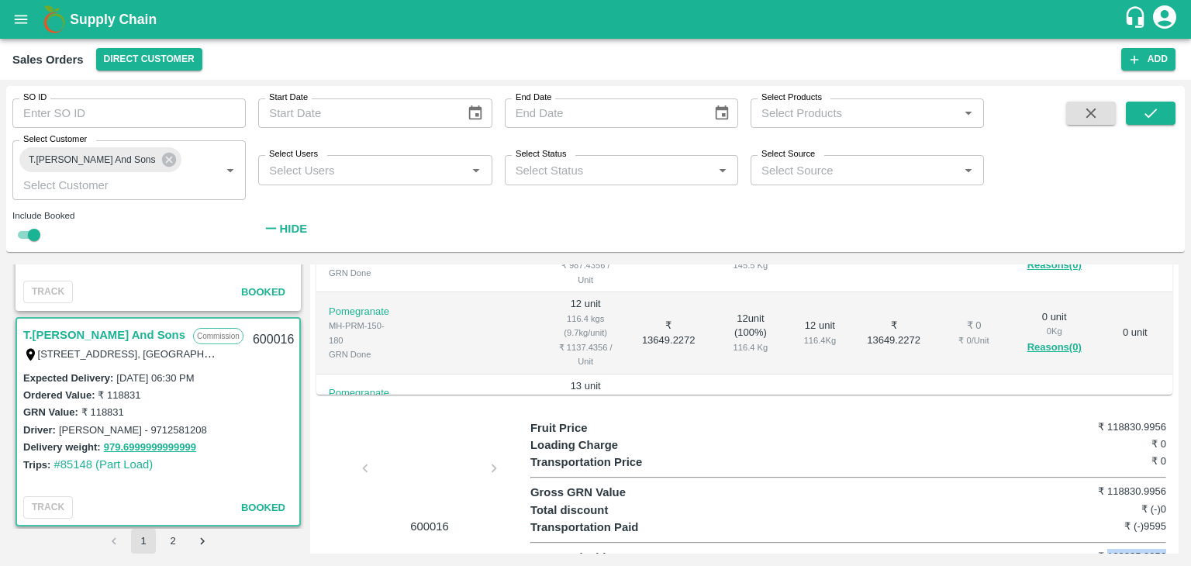
drag, startPoint x: 1106, startPoint y: 536, endPoint x: 1163, endPoint y: 539, distance: 56.7
click at [1163, 539] on div "Fruit Price ₹ 118830.9956 Loading Charge ₹ 0 Transportation Price ₹ 0 Gross GRN…" at bounding box center [851, 492] width 642 height 147
copy h6 "109235.9956"
drag, startPoint x: 1105, startPoint y: 472, endPoint x: 1167, endPoint y: 471, distance: 62.0
click at [1167, 471] on div "Fruit Price ₹ 118830.9956 Loading Charge ₹ 0 Transportation Price ₹ 0 Gross GRN…" at bounding box center [851, 492] width 642 height 147
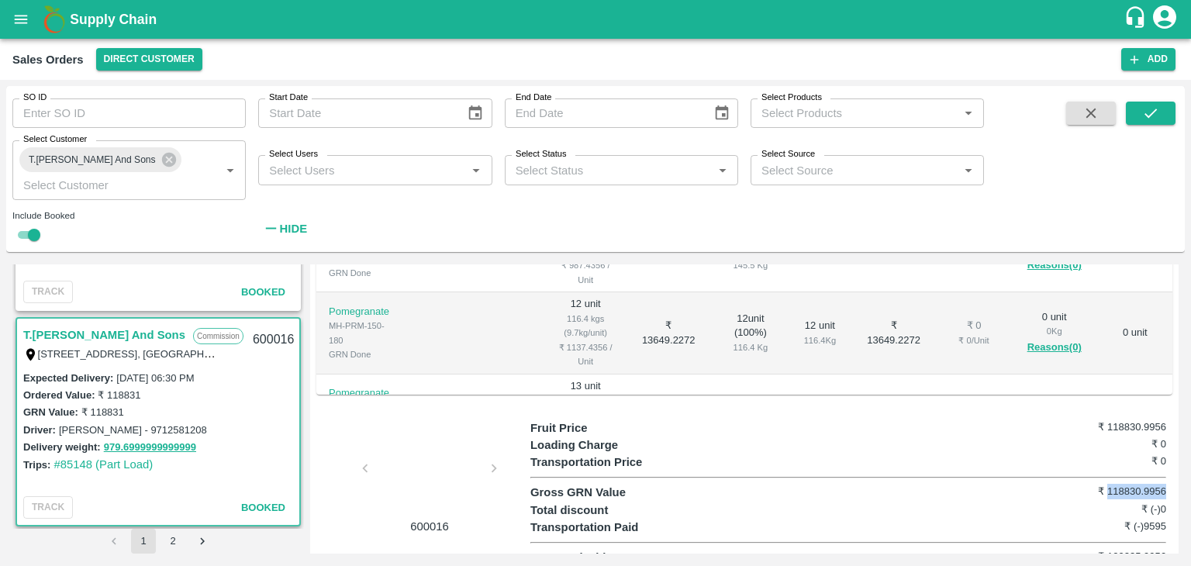
copy h6 "118830.9956"
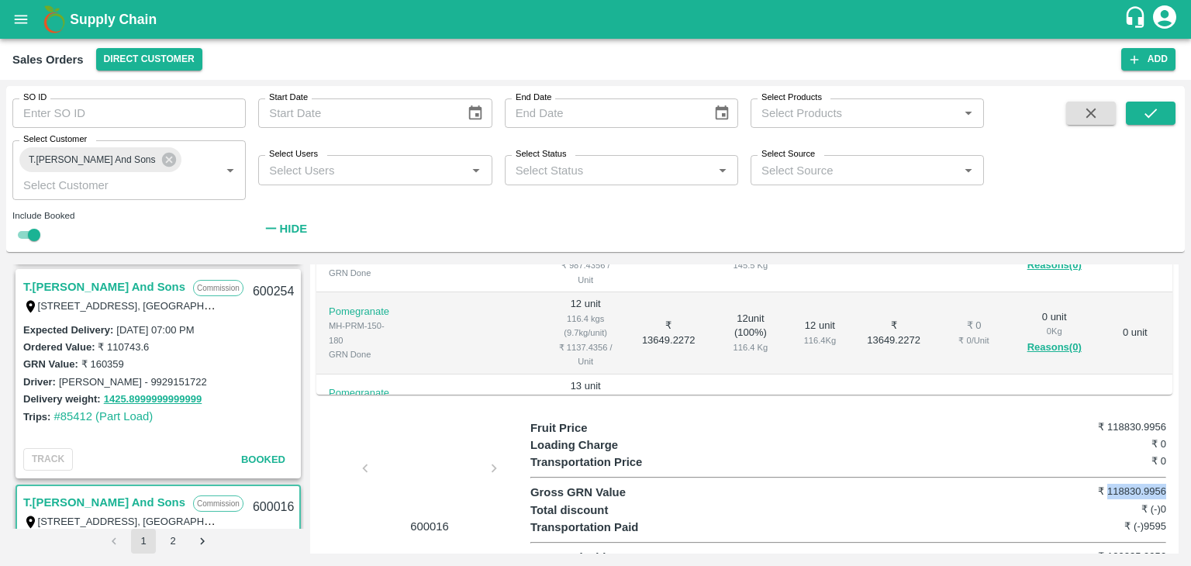
scroll to position [2800, 0]
drag, startPoint x: 195, startPoint y: 381, endPoint x: 243, endPoint y: 395, distance: 49.3
click at [243, 395] on div "Delivery weight: 1425.8999999999999" at bounding box center [158, 399] width 270 height 18
click at [142, 283] on link "T.[PERSON_NAME] And Sons" at bounding box center [104, 287] width 162 height 20
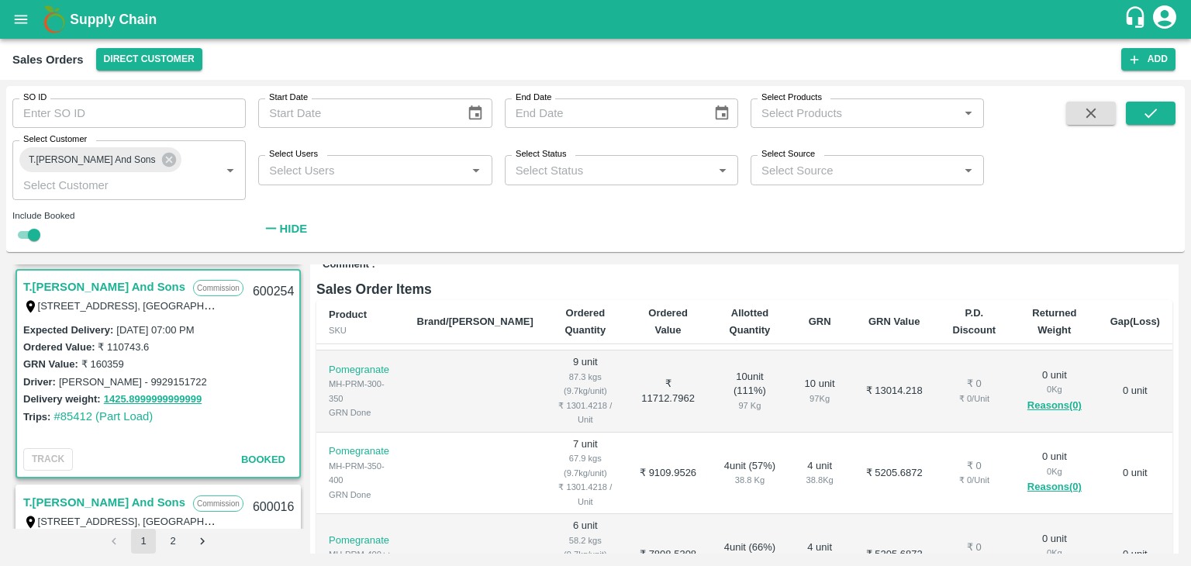
scroll to position [501, 0]
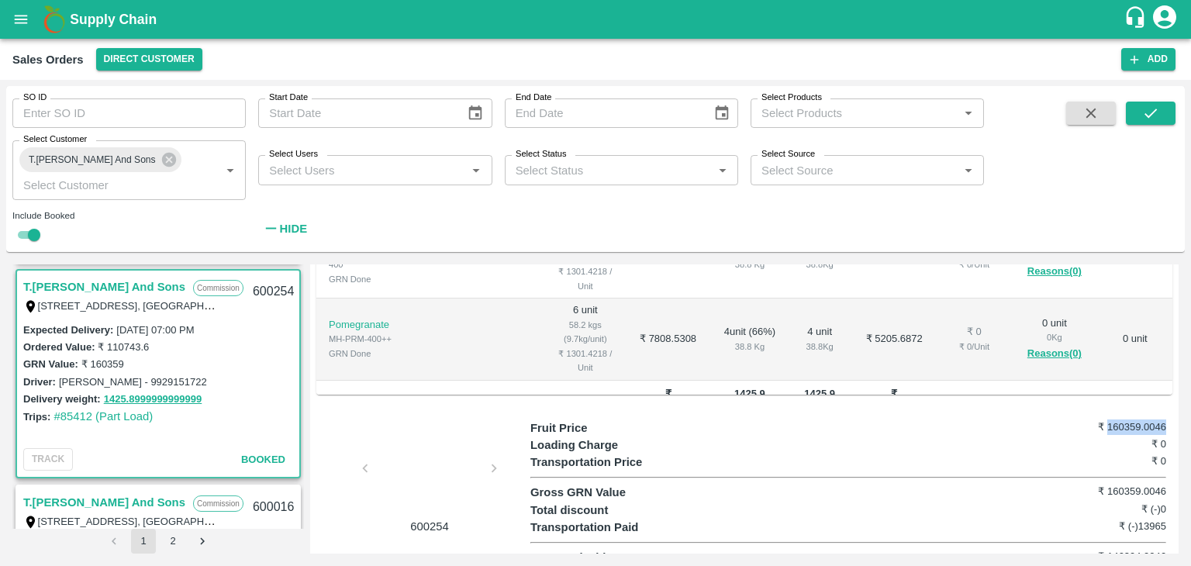
drag, startPoint x: 1106, startPoint y: 408, endPoint x: 1172, endPoint y: 408, distance: 65.9
click at [1172, 408] on div "Regular Sale T.[PERSON_NAME] And Sons - 600254 + Create Ticket View GRN Details…" at bounding box center [744, 408] width 868 height 289
copy h6 "160359.0046"
drag, startPoint x: 1104, startPoint y: 541, endPoint x: 1167, endPoint y: 540, distance: 63.6
click at [1167, 540] on div "Fruit Price ₹ 160359.0046 Loading Charge ₹ 0 Transportation Price ₹ 0 Gross GRN…" at bounding box center [851, 492] width 642 height 147
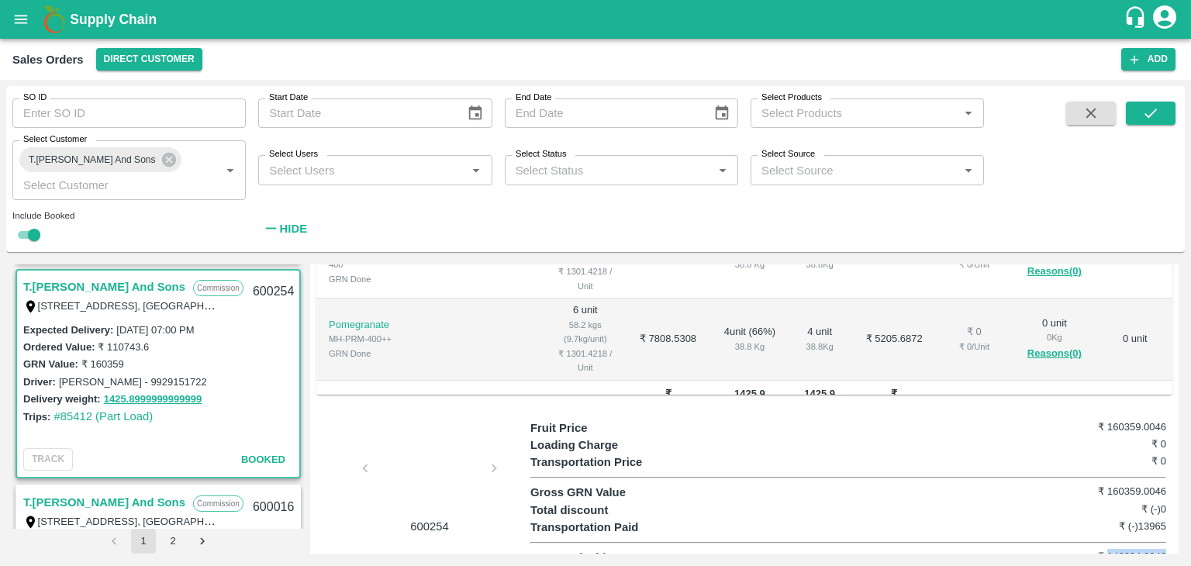
copy h6 "146394.0046"
drag, startPoint x: 1136, startPoint y: 503, endPoint x: 1168, endPoint y: 512, distance: 33.7
click at [1168, 512] on div "Fruit Price ₹ 160359.0046 Loading Charge ₹ 0 Transportation Price ₹ 0 Gross GRN…" at bounding box center [851, 492] width 642 height 147
copy h6 "13965"
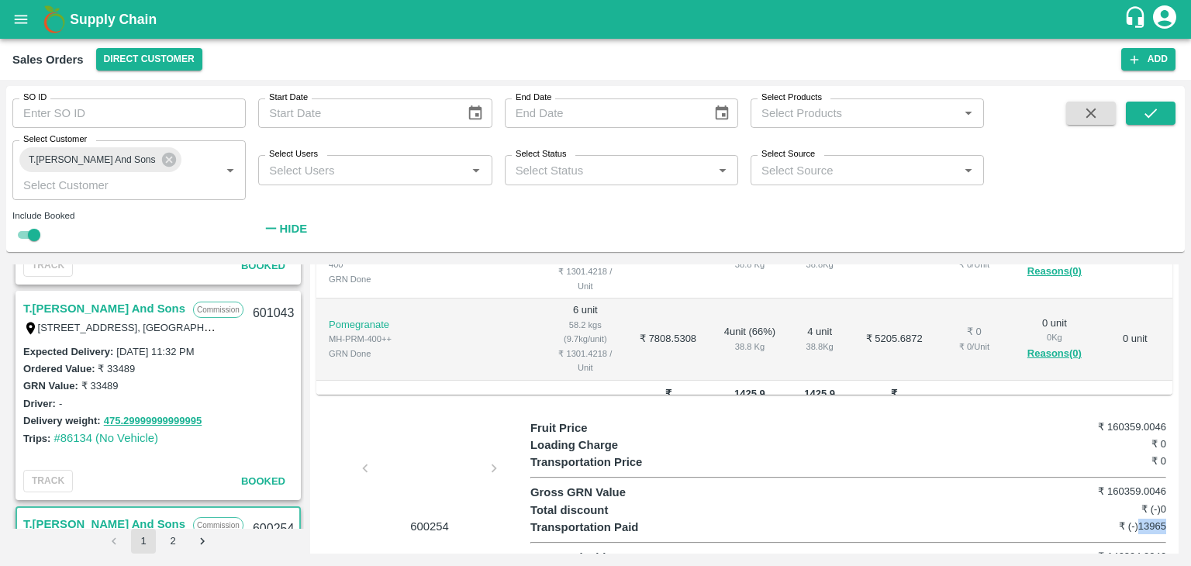
scroll to position [2560, 0]
click at [256, 312] on div "601043" at bounding box center [273, 316] width 60 height 36
click at [148, 309] on link "T.[PERSON_NAME] And Sons" at bounding box center [104, 311] width 162 height 20
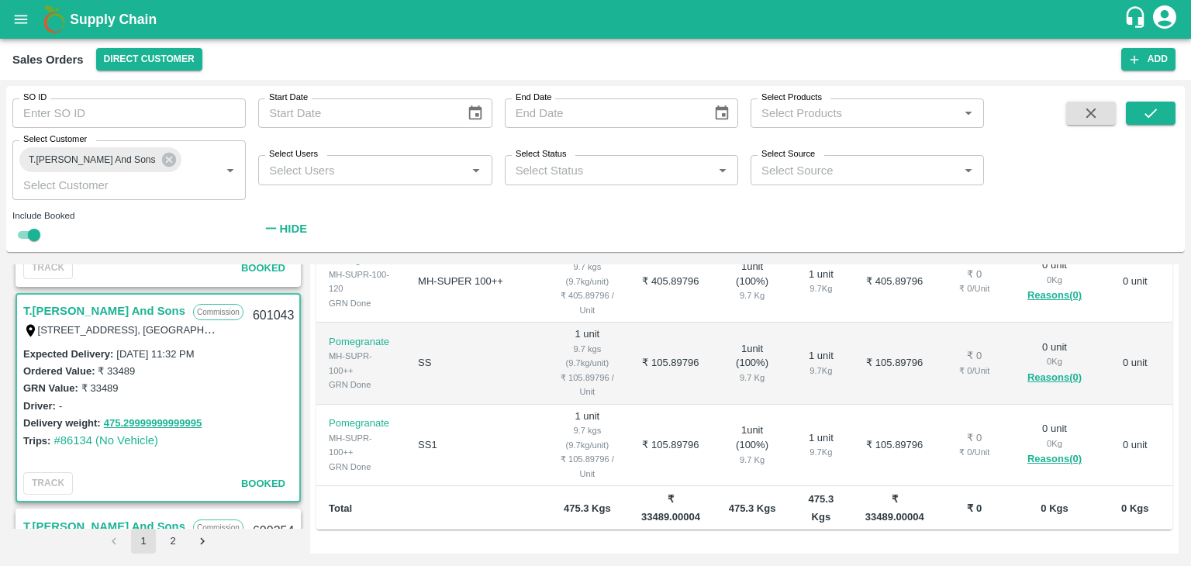
scroll to position [501, 0]
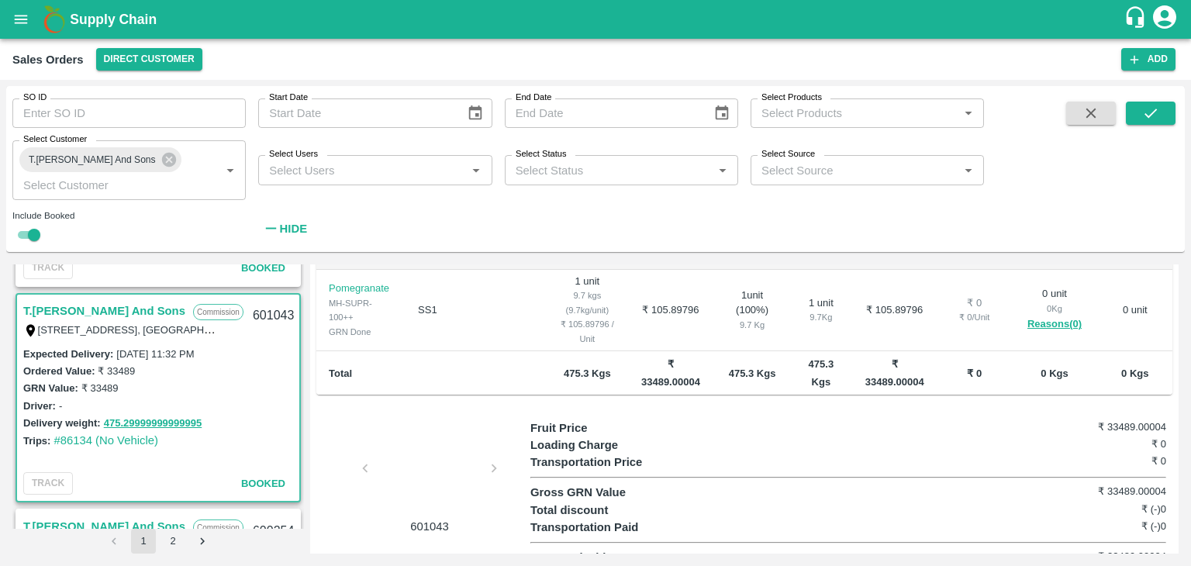
click at [1115, 557] on div "T.[PERSON_NAME] And Sons Commission Shop [STREET_ADDRESS] 221007, [GEOGRAPHIC_D…" at bounding box center [595, 409] width 1178 height 302
drag, startPoint x: 1102, startPoint y: 534, endPoint x: 1167, endPoint y: 534, distance: 64.3
click at [1167, 534] on div "Fruit Price ₹ 33489.00004 Loading Charge ₹ 0 Transportation Price ₹ 0 Gross GRN…" at bounding box center [851, 492] width 642 height 147
copy h6 "33489.00004"
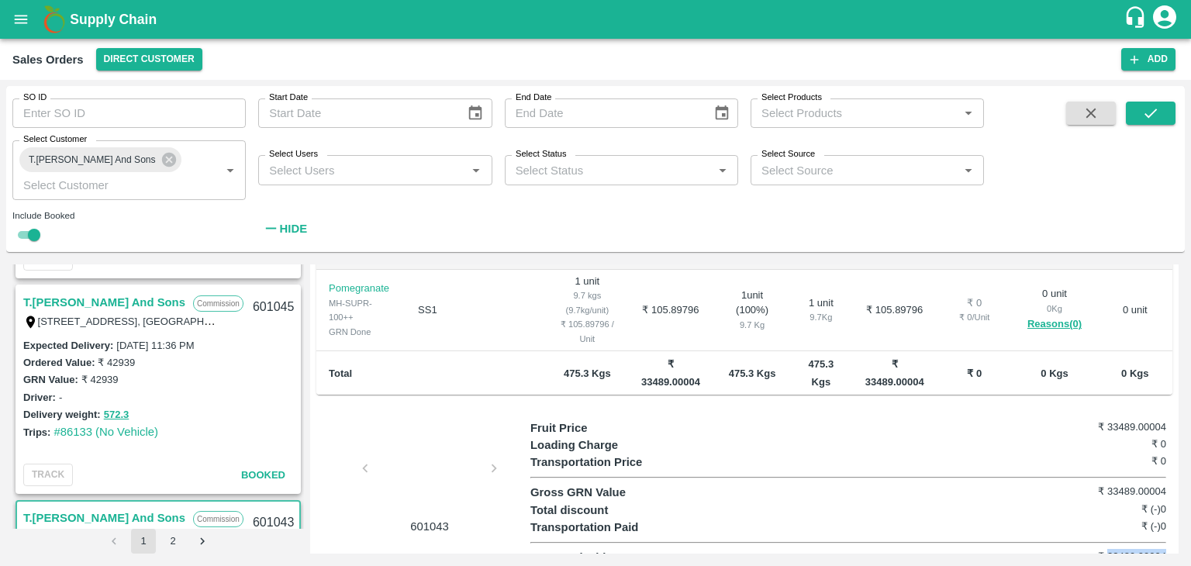
scroll to position [2347, 0]
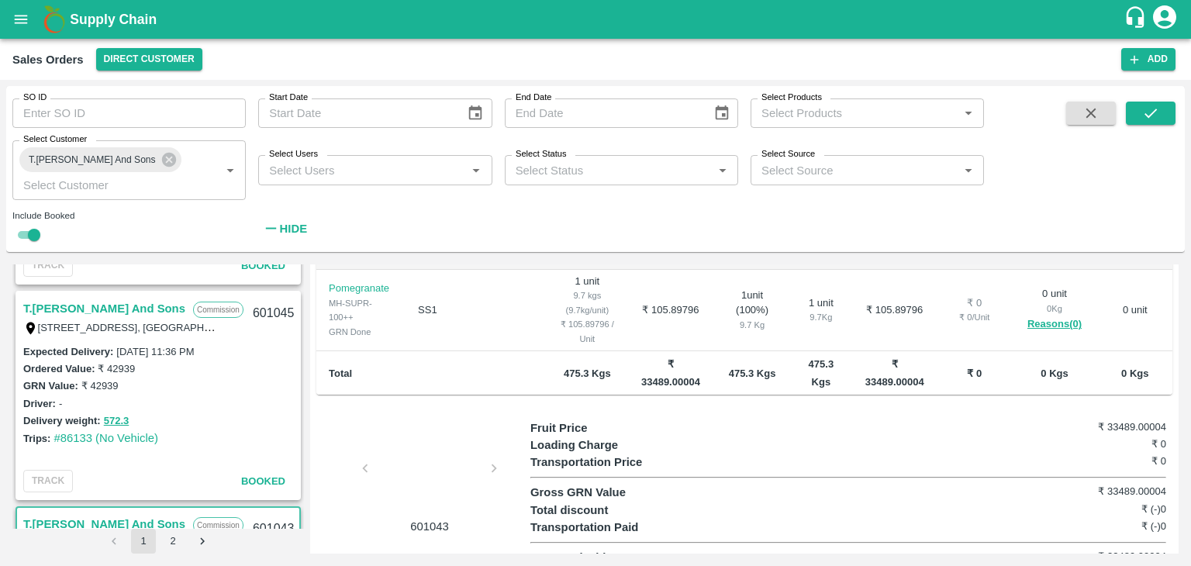
click at [149, 310] on link "T.[PERSON_NAME] And Sons" at bounding box center [104, 308] width 162 height 20
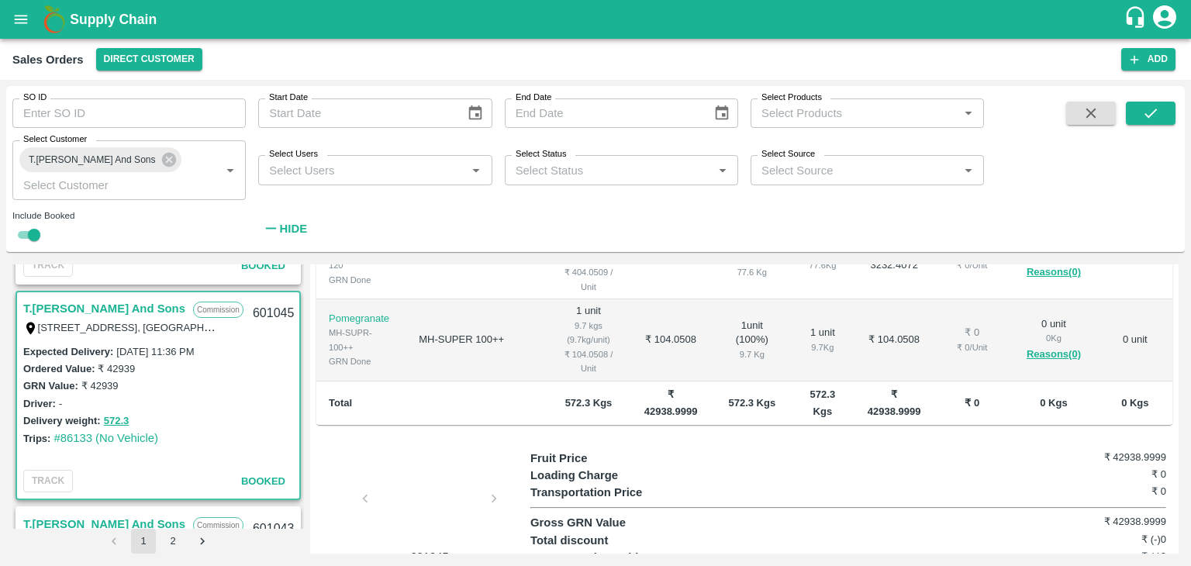
scroll to position [501, 0]
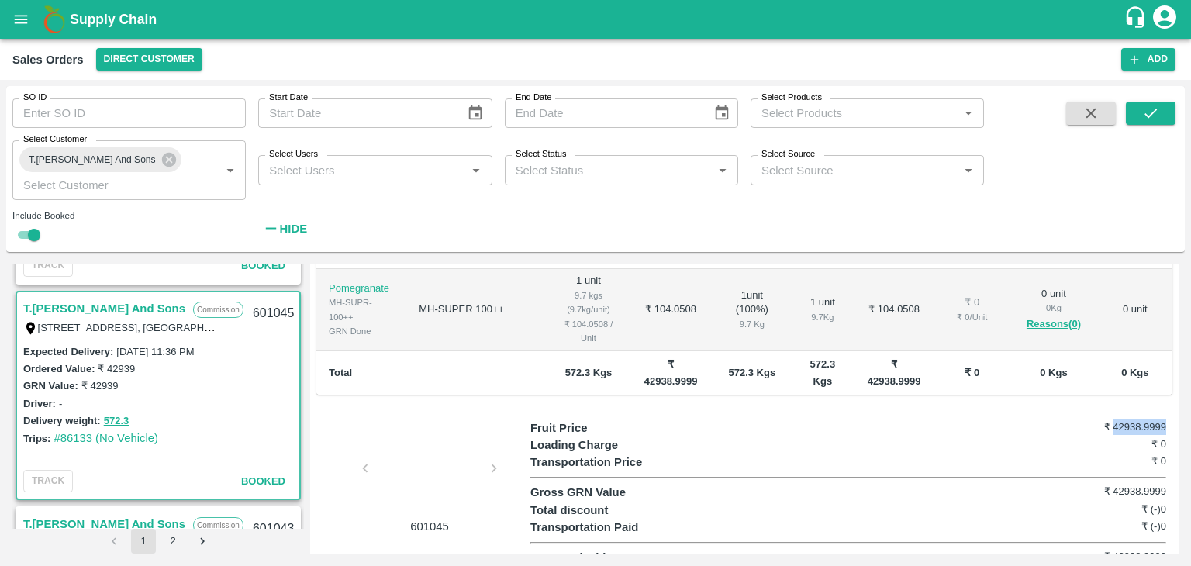
drag, startPoint x: 1108, startPoint y: 410, endPoint x: 1169, endPoint y: 406, distance: 60.6
click at [1169, 406] on div "Regular Sale T.[PERSON_NAME] And Sons - 601045 + Create Ticket View GRN Details…" at bounding box center [744, 408] width 868 height 289
copy h6 "42938.9999"
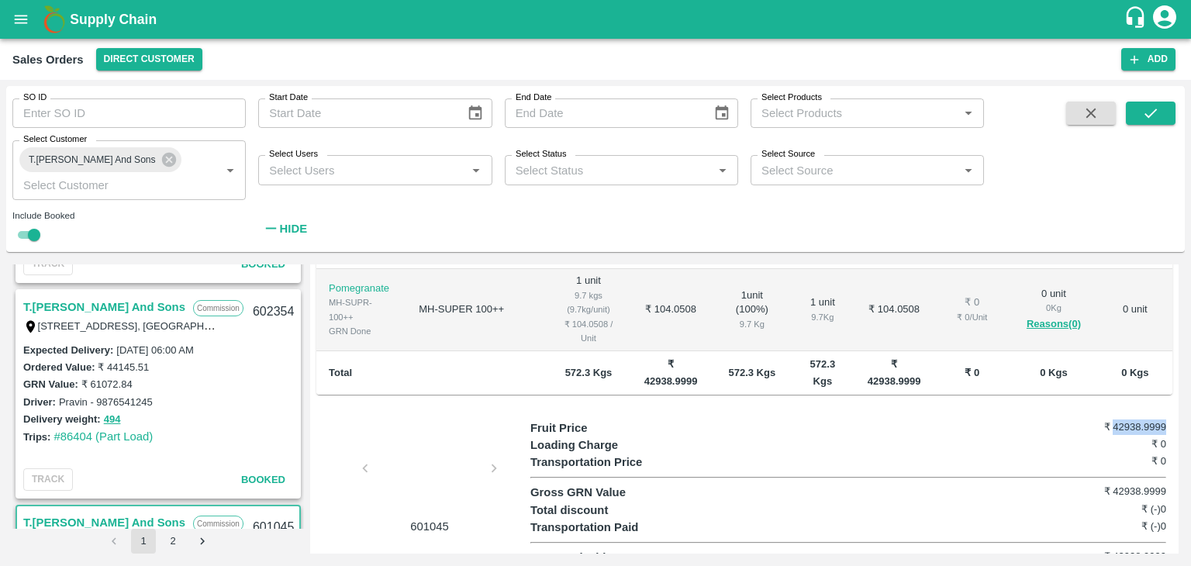
scroll to position [2124, 0]
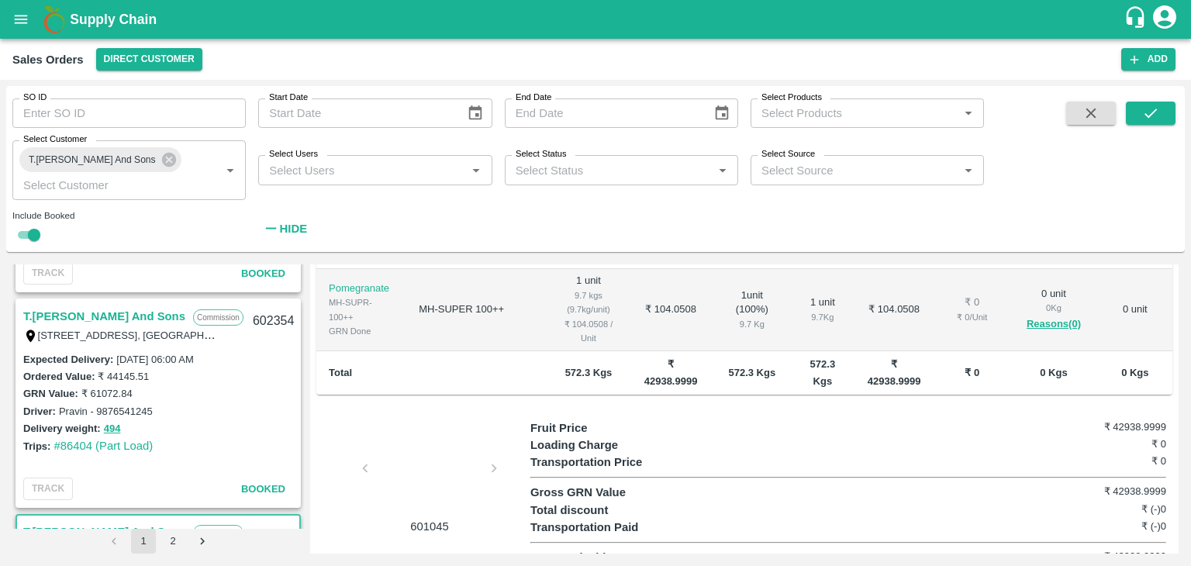
click at [153, 318] on link "T.[PERSON_NAME] And Sons" at bounding box center [104, 316] width 162 height 20
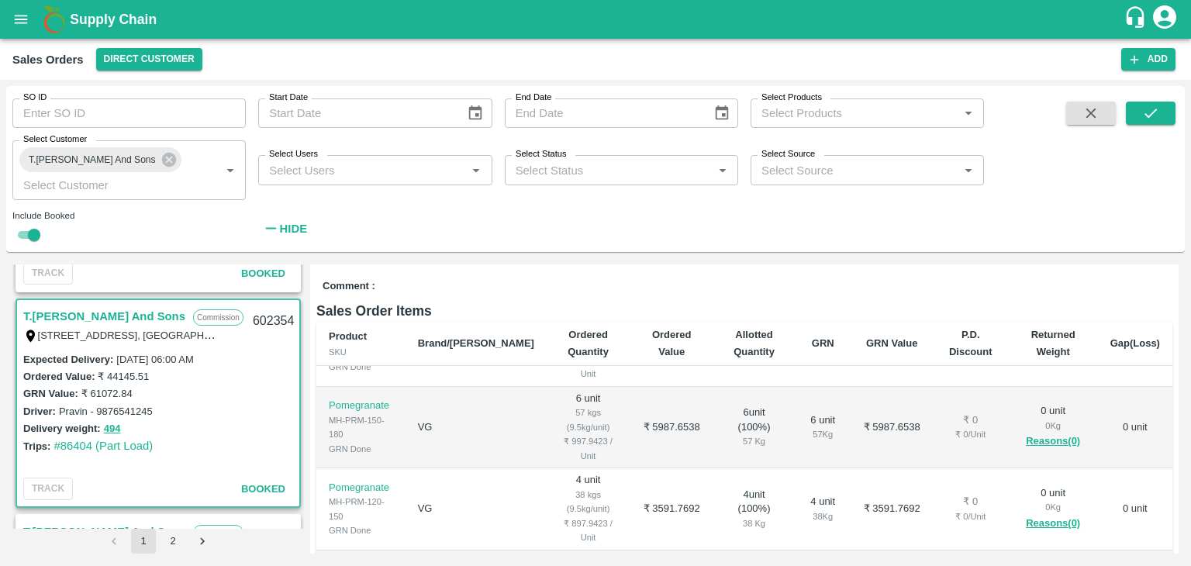
scroll to position [501, 0]
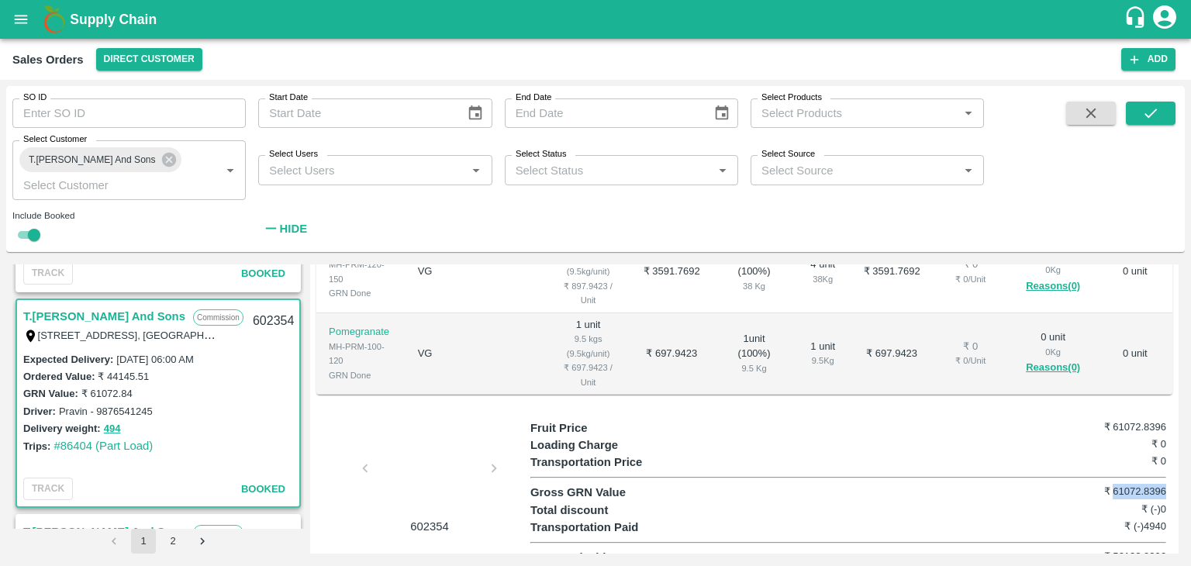
drag, startPoint x: 1109, startPoint y: 469, endPoint x: 1166, endPoint y: 467, distance: 56.6
click at [1166, 467] on div "Fruit Price ₹ 61072.8396 Loading Charge ₹ 0 Transportation Price ₹ 0 Gross GRN …" at bounding box center [851, 492] width 642 height 147
copy h6 "61072.8396"
drag, startPoint x: 1111, startPoint y: 542, endPoint x: 1167, endPoint y: 540, distance: 55.8
click at [1167, 540] on div "Fruit Price ₹ 61072.8396 Loading Charge ₹ 0 Transportation Price ₹ 0 Gross GRN …" at bounding box center [851, 492] width 642 height 147
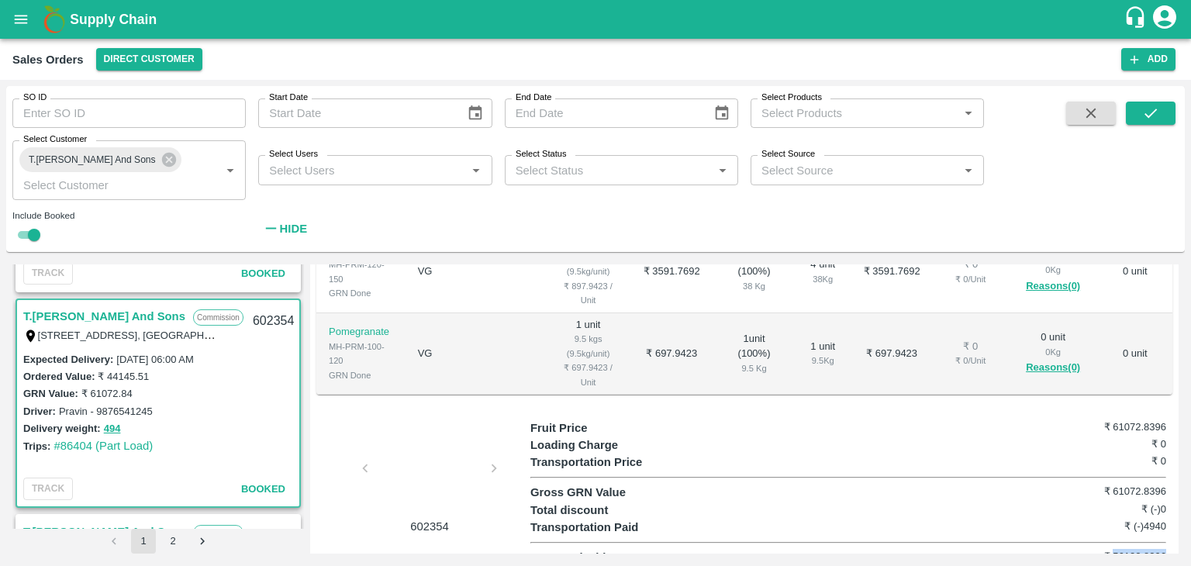
copy h6 "56132.8396"
drag, startPoint x: 1143, startPoint y: 509, endPoint x: 1165, endPoint y: 509, distance: 22.5
click at [1165, 509] on div "Fruit Price ₹ 61072.8396 Loading Charge ₹ 0 Transportation Price ₹ 0 Gross GRN …" at bounding box center [851, 492] width 642 height 147
copy h6 "4940"
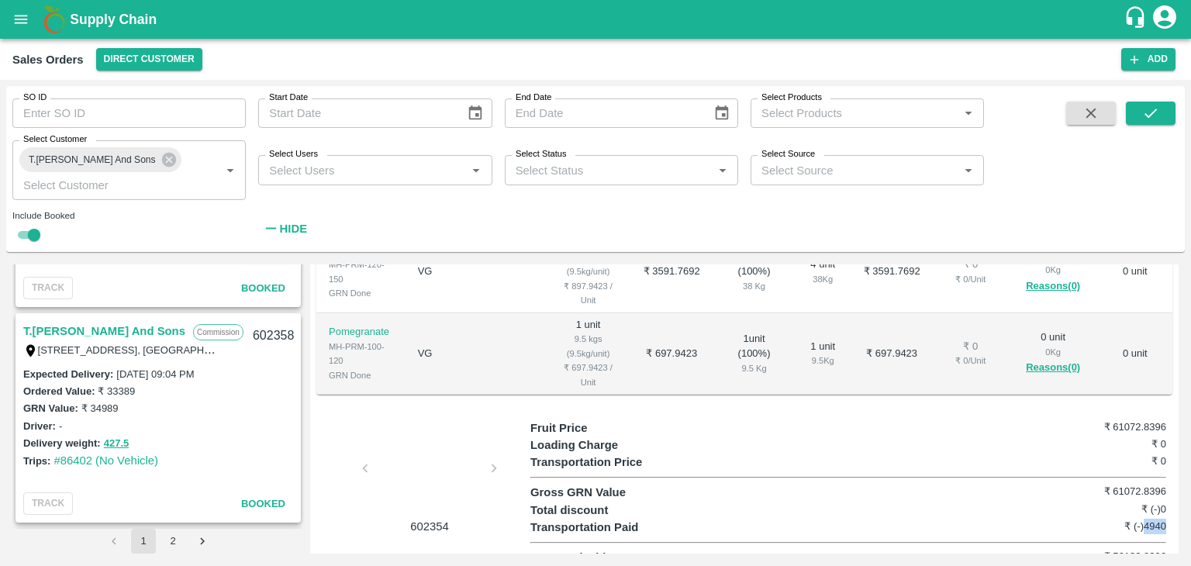
scroll to position [1891, 0]
click at [148, 333] on link "T.[PERSON_NAME] And Sons" at bounding box center [104, 333] width 162 height 20
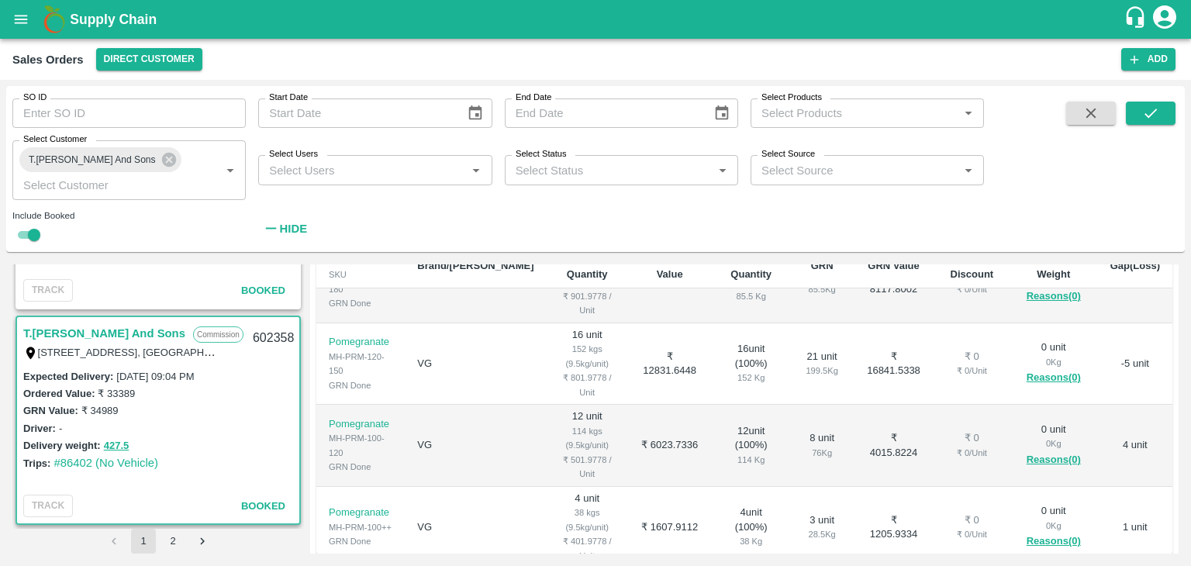
scroll to position [501, 0]
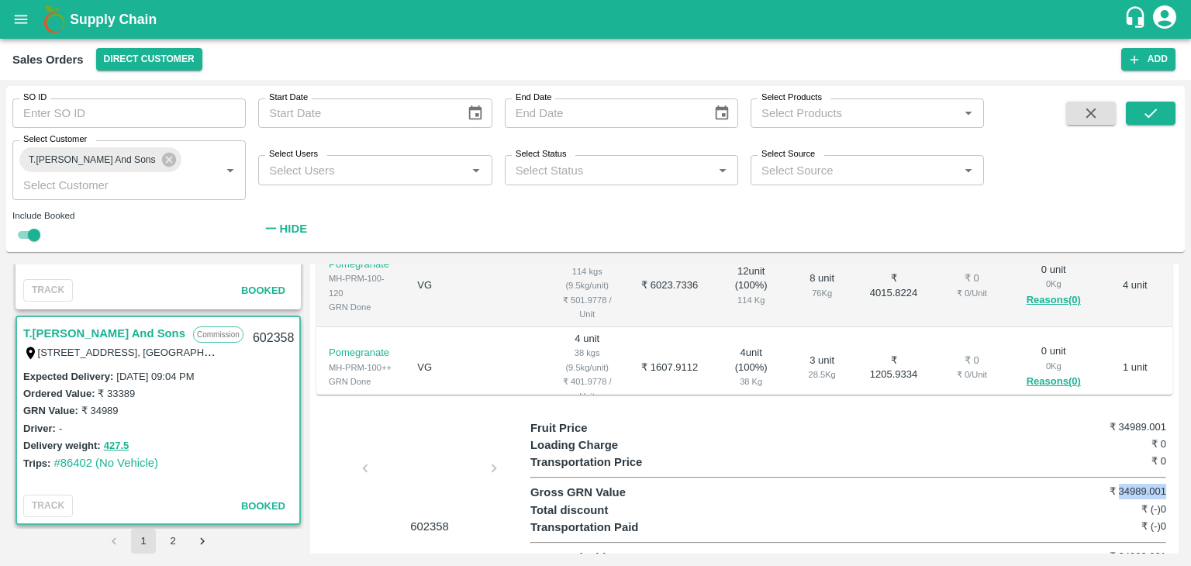
drag, startPoint x: 1116, startPoint y: 470, endPoint x: 1169, endPoint y: 468, distance: 52.7
click at [1169, 468] on div "Regular Sale T.[PERSON_NAME] And Sons - 602358 + Create Ticket View GRN Details…" at bounding box center [744, 408] width 868 height 289
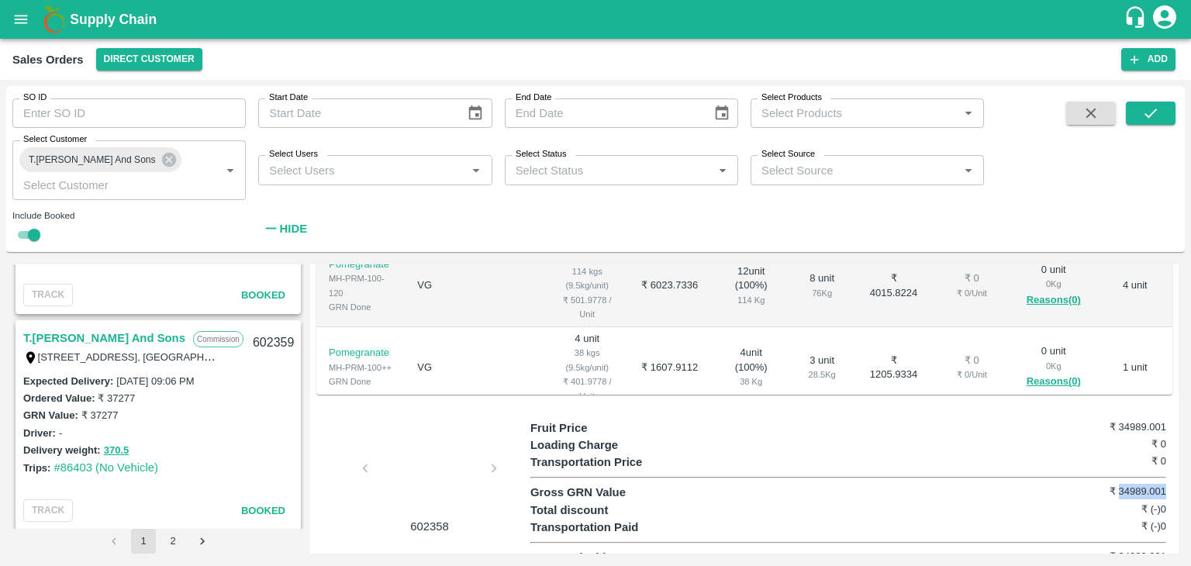
scroll to position [1667, 0]
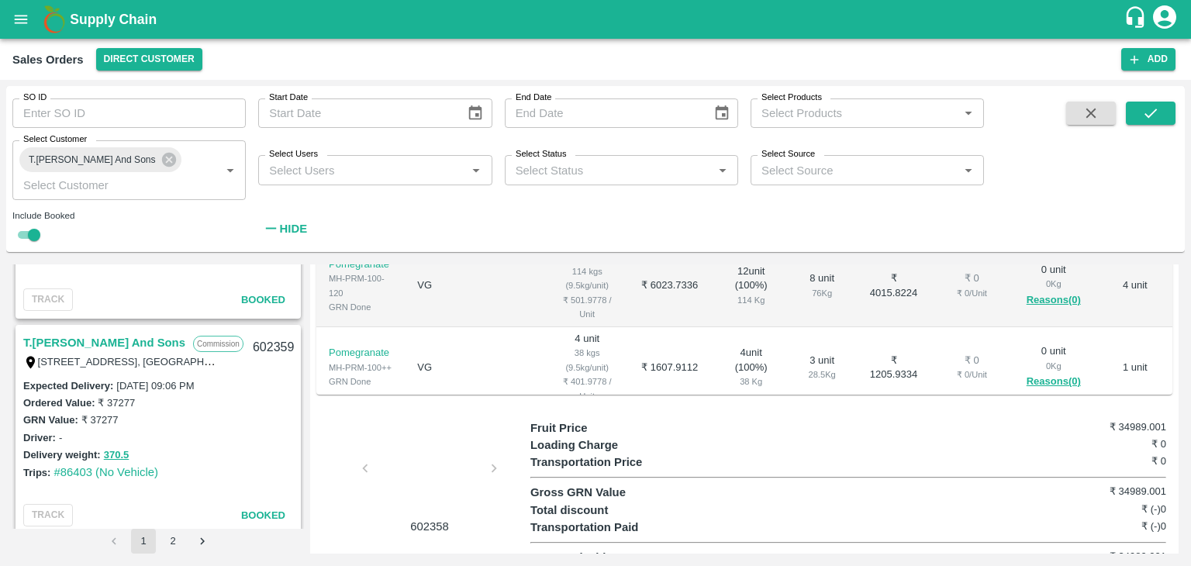
click at [144, 340] on link "T.[PERSON_NAME] And Sons" at bounding box center [104, 343] width 162 height 20
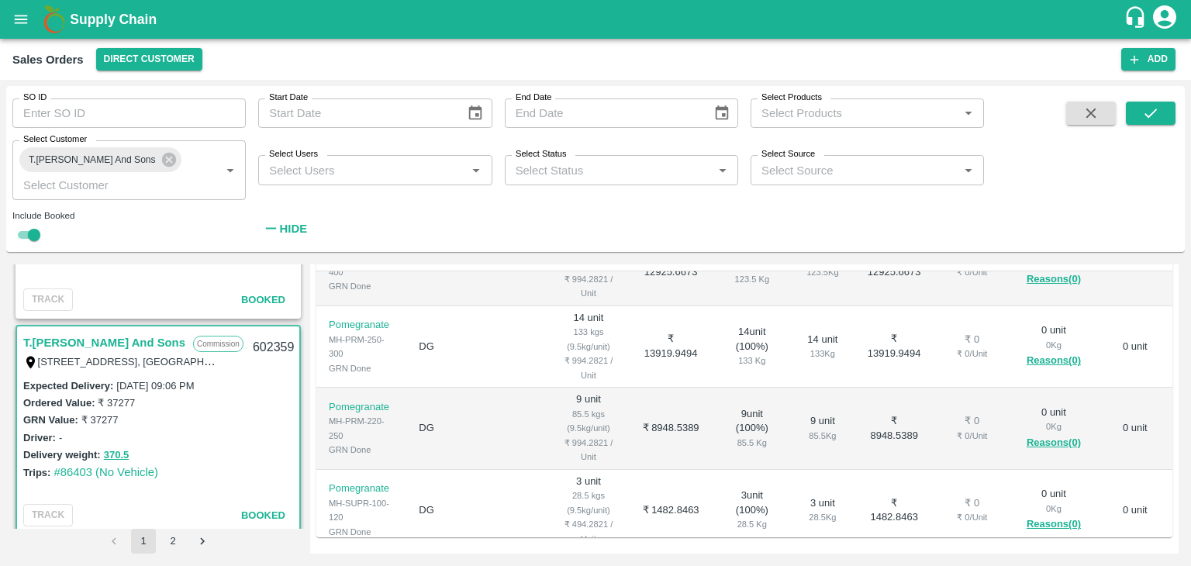
scroll to position [501, 0]
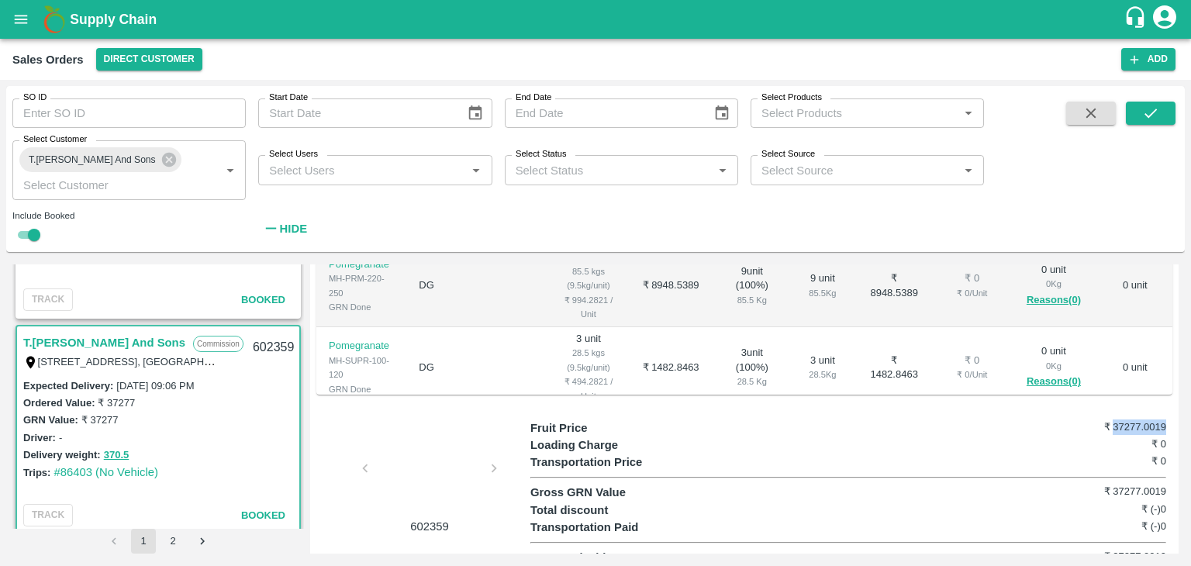
drag, startPoint x: 1111, startPoint y: 406, endPoint x: 1169, endPoint y: 405, distance: 58.1
click at [1169, 405] on div "Regular Sale T.[PERSON_NAME] And Sons - 602359 + Create Ticket View GRN Details…" at bounding box center [744, 408] width 868 height 289
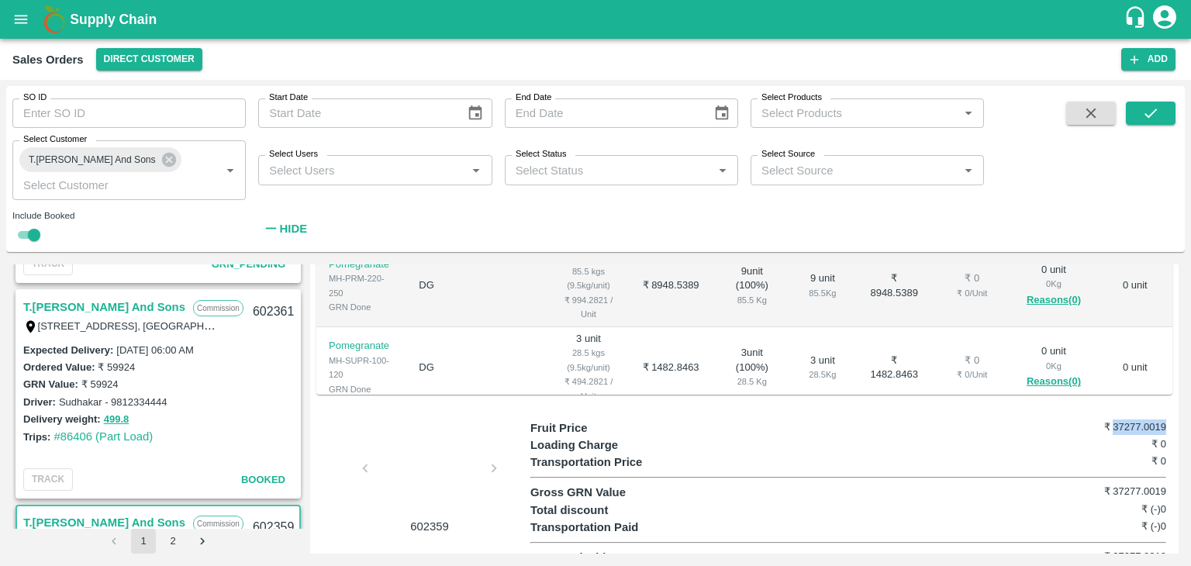
scroll to position [1485, 0]
click at [122, 306] on link "T.[PERSON_NAME] And Sons" at bounding box center [104, 308] width 162 height 20
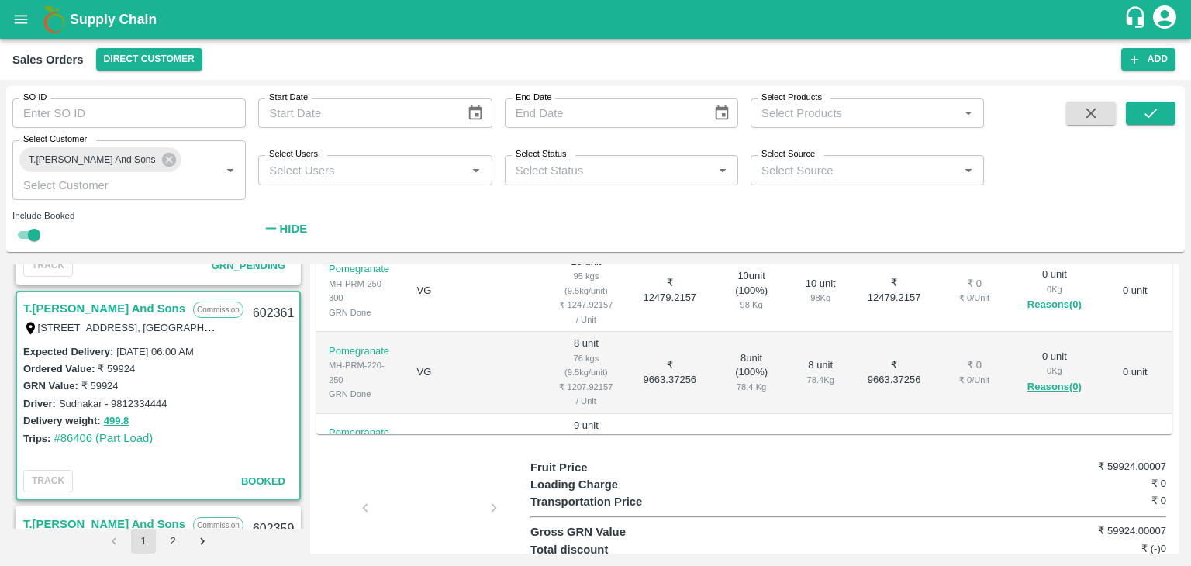
scroll to position [501, 0]
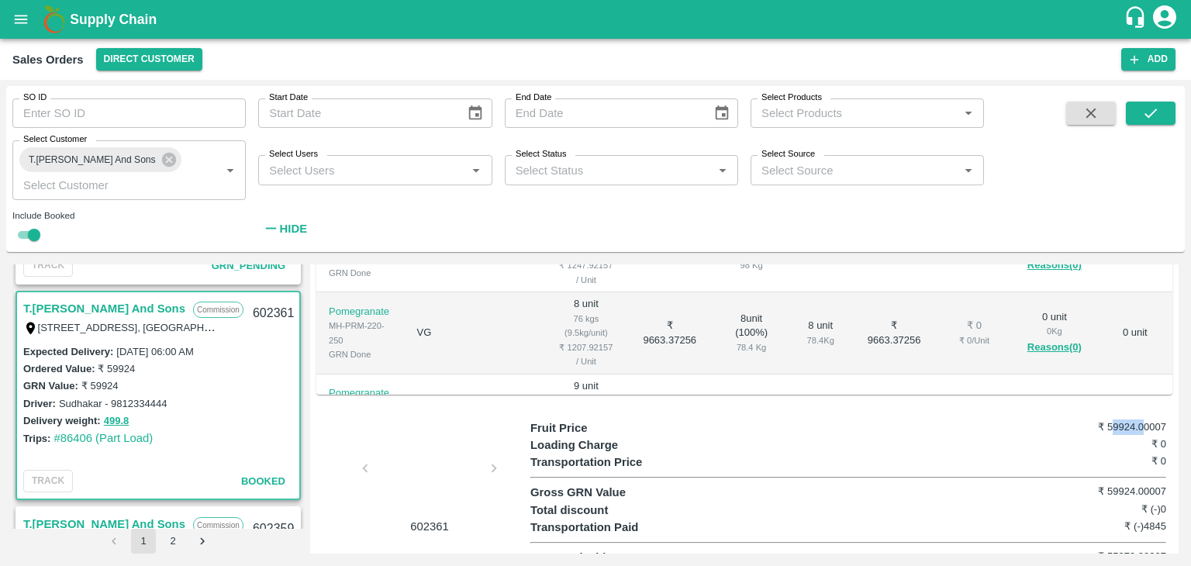
drag, startPoint x: 1107, startPoint y: 408, endPoint x: 1142, endPoint y: 406, distance: 34.9
click at [1142, 419] on h6 "₹ 59924.00007" at bounding box center [1113, 427] width 106 height 16
drag, startPoint x: 1106, startPoint y: 409, endPoint x: 1176, endPoint y: 406, distance: 69.8
click at [1176, 406] on div "Regular Sale T.[PERSON_NAME] And Sons - 602361 + Create Ticket View GRN Details…" at bounding box center [744, 408] width 868 height 289
drag, startPoint x: 1103, startPoint y: 534, endPoint x: 1166, endPoint y: 537, distance: 62.9
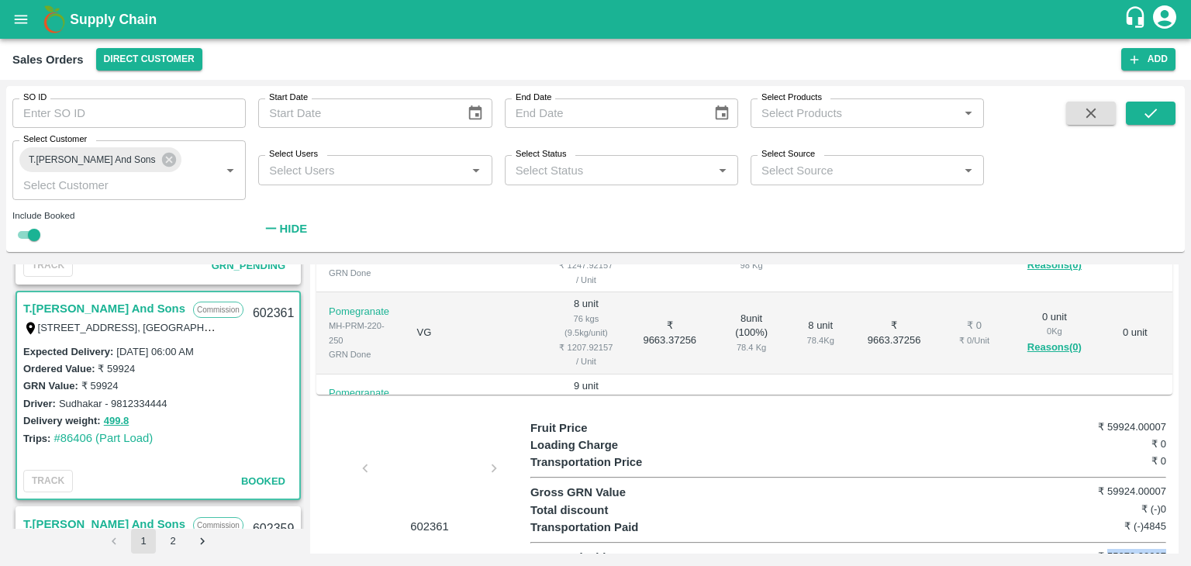
click at [1166, 537] on div "Fruit Price ₹ 59924.00007 Loading Charge ₹ 0 Transportation Price ₹ 0 Gross GRN…" at bounding box center [851, 492] width 642 height 147
drag, startPoint x: 1140, startPoint y: 507, endPoint x: 1167, endPoint y: 506, distance: 26.4
click at [1167, 506] on div "Fruit Price ₹ 59924.00007 Loading Charge ₹ 0 Transportation Price ₹ 0 Gross GRN…" at bounding box center [851, 492] width 642 height 147
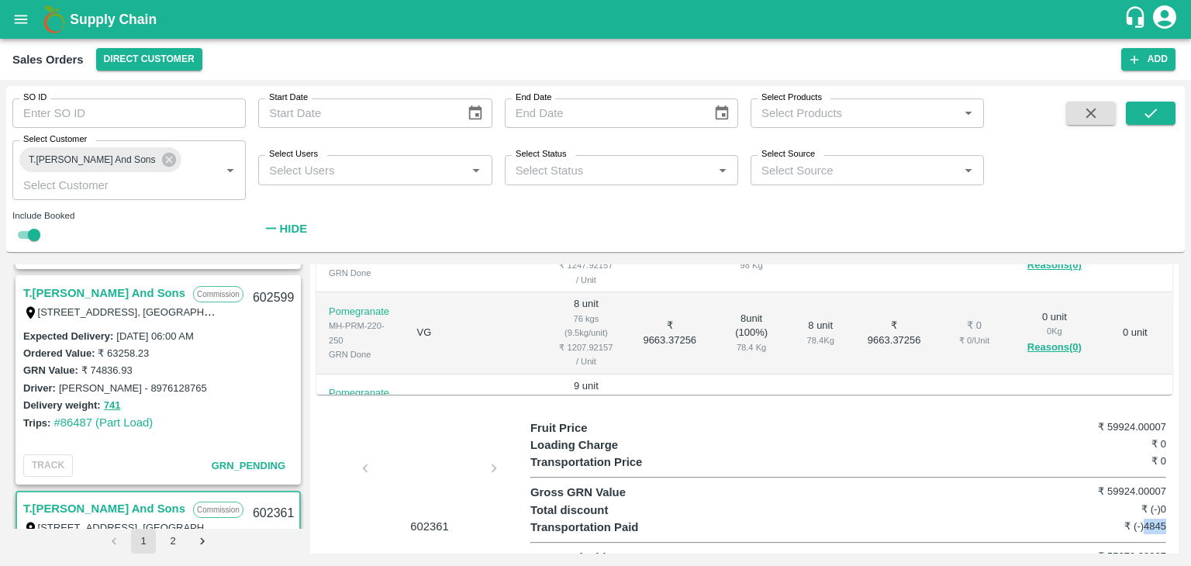
scroll to position [1279, 0]
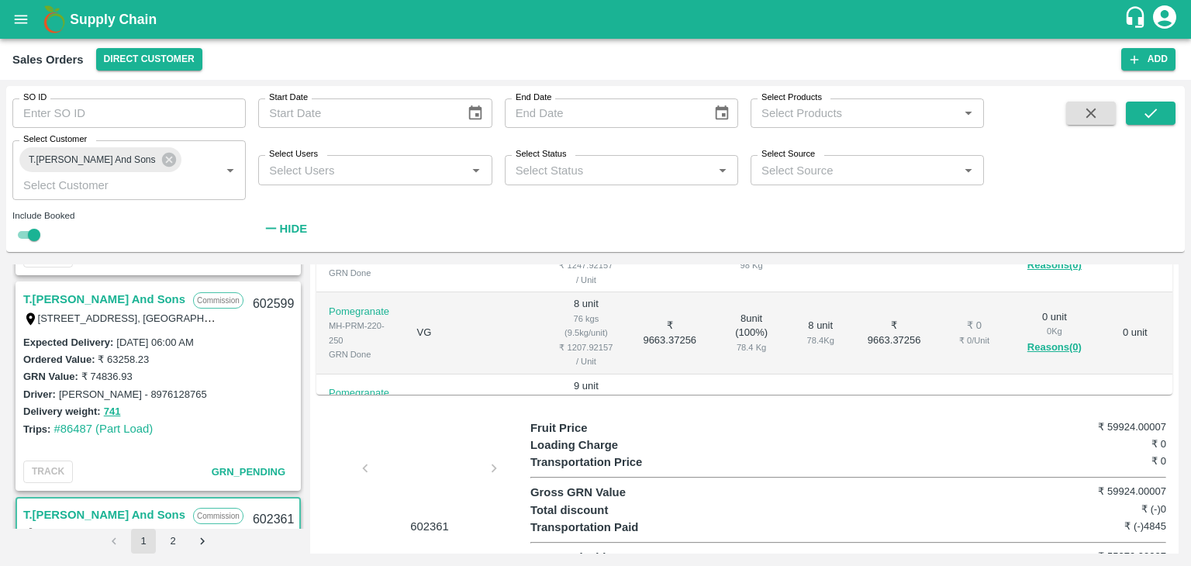
click at [133, 293] on link "T.[PERSON_NAME] And Sons" at bounding box center [104, 299] width 162 height 20
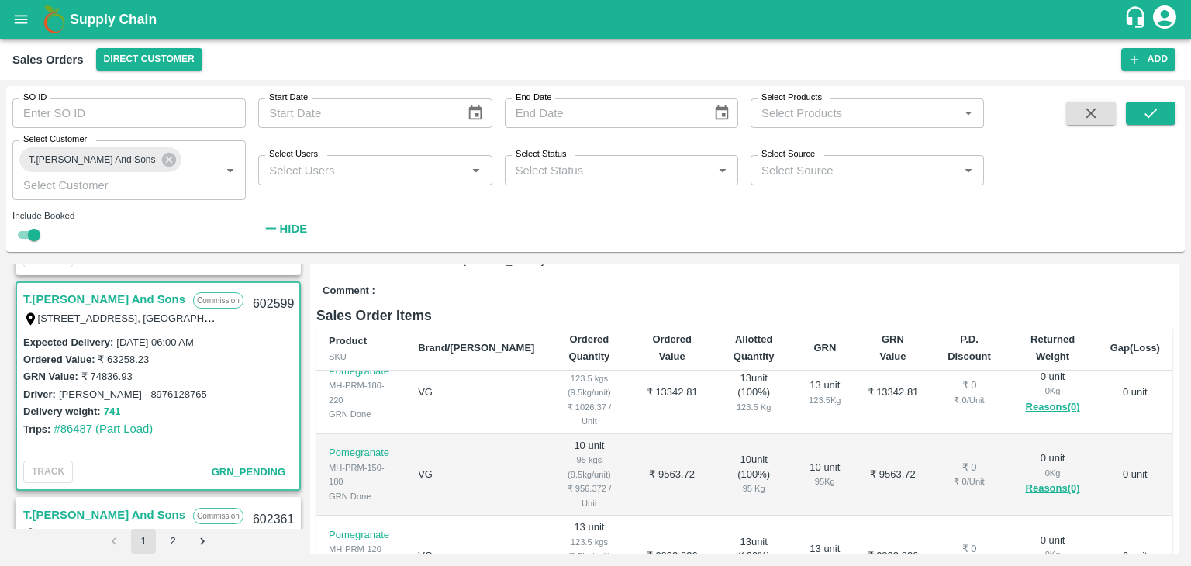
scroll to position [507, 0]
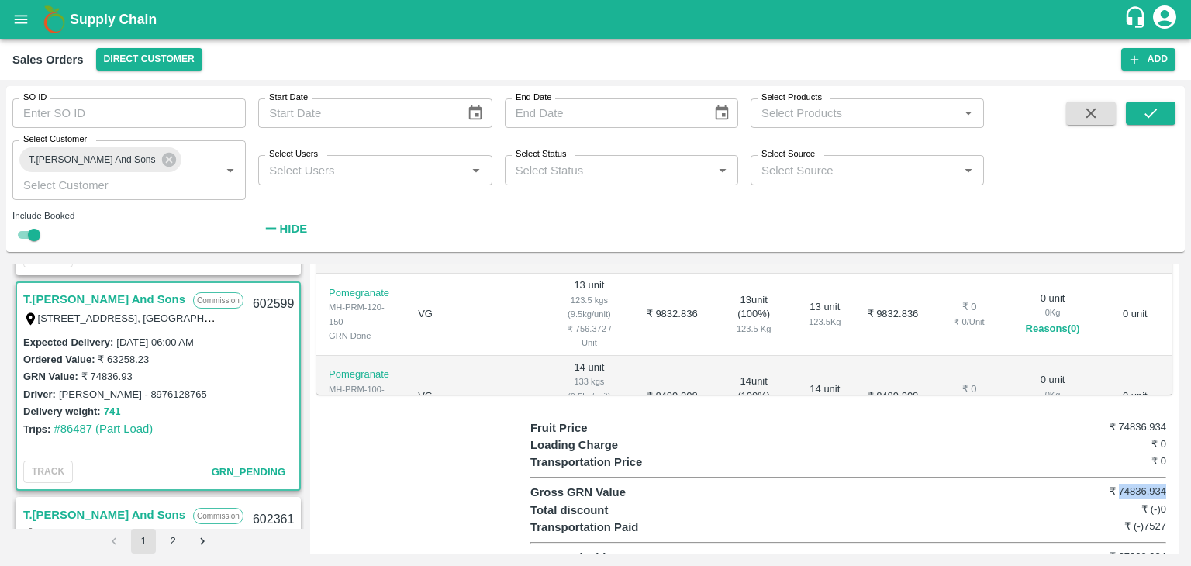
drag, startPoint x: 1114, startPoint y: 471, endPoint x: 1167, endPoint y: 472, distance: 52.7
click at [1167, 472] on div "Fruit Price ₹ 74836.934 Loading Charge ₹ 0 Transportation Price ₹ 0 Gross GRN V…" at bounding box center [851, 492] width 642 height 147
click at [220, 402] on div "Delivery weight: 741" at bounding box center [158, 411] width 270 height 18
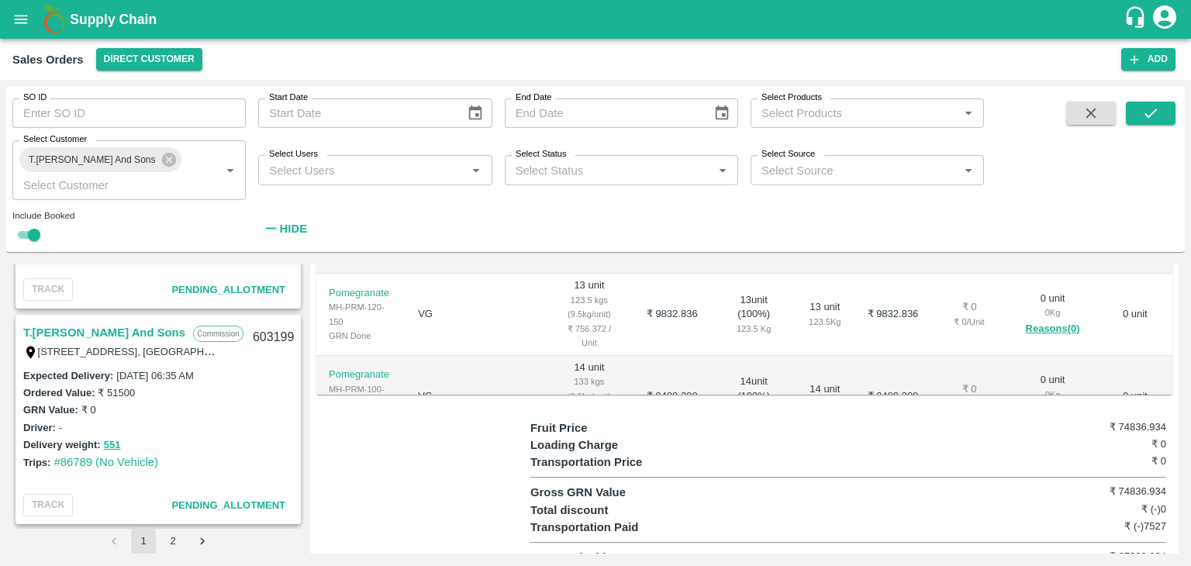
scroll to position [812, 0]
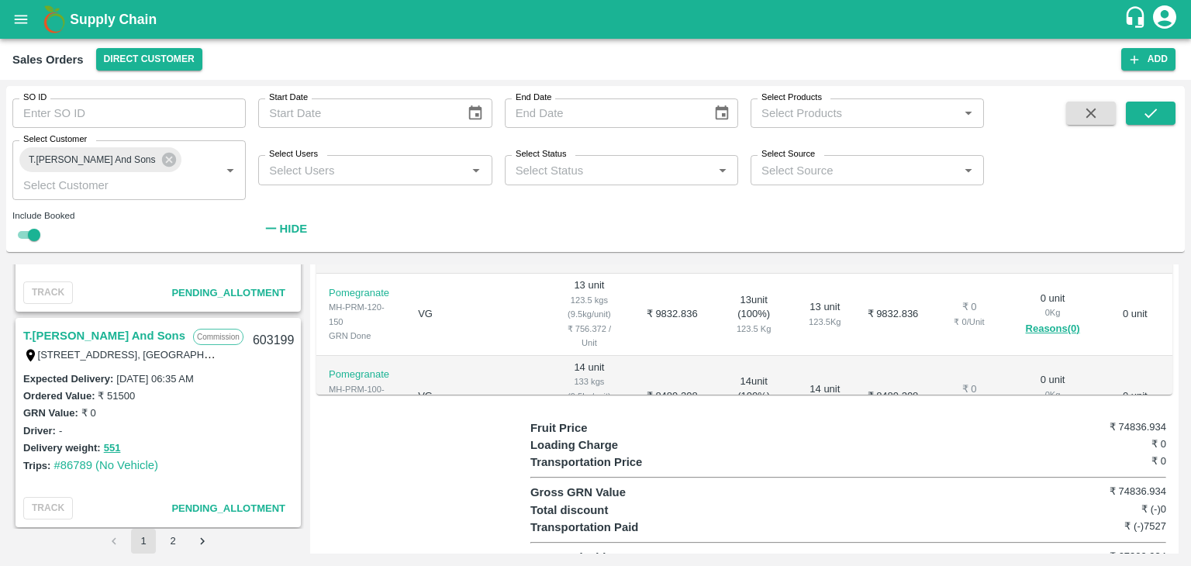
click at [136, 334] on link "T.[PERSON_NAME] And Sons" at bounding box center [104, 336] width 162 height 20
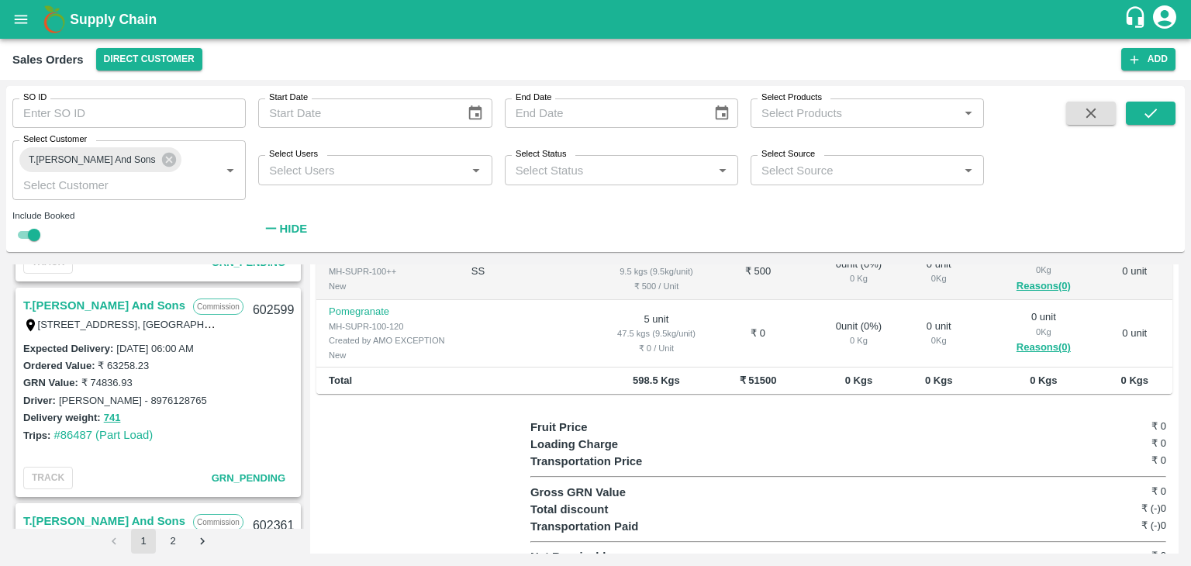
scroll to position [1277, 0]
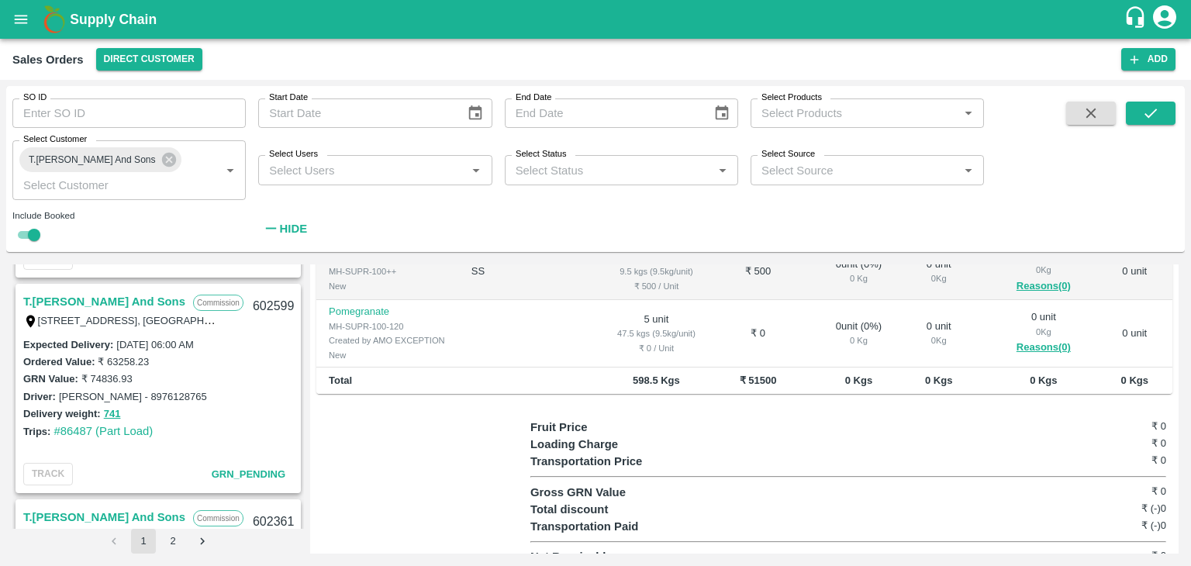
click at [121, 300] on link "T.[PERSON_NAME] And Sons" at bounding box center [104, 301] width 162 height 20
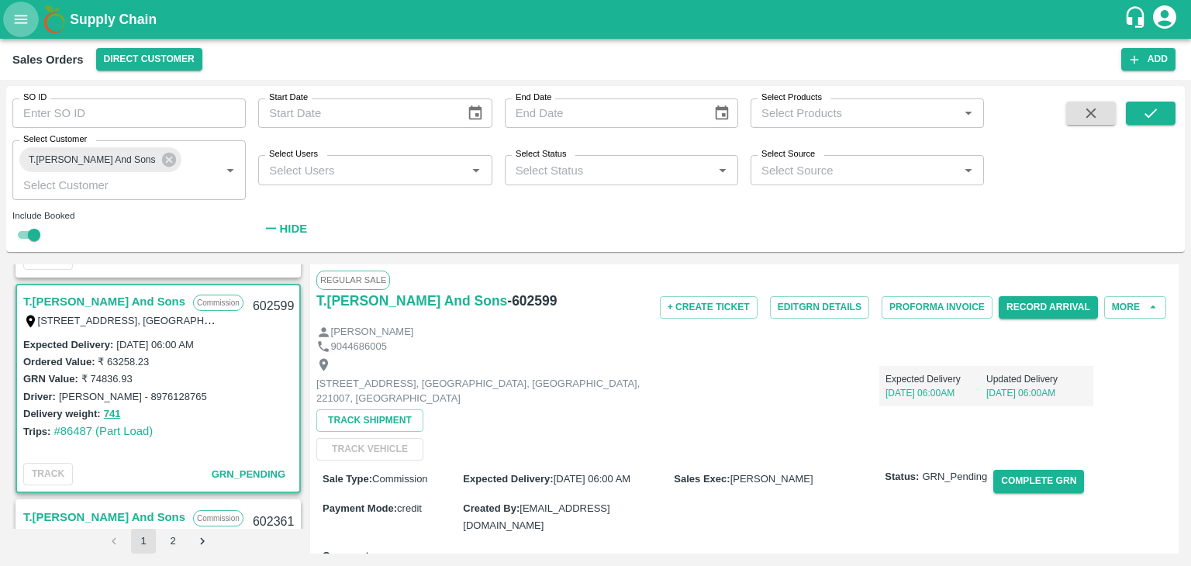
click at [14, 13] on icon "open drawer" at bounding box center [20, 19] width 17 height 17
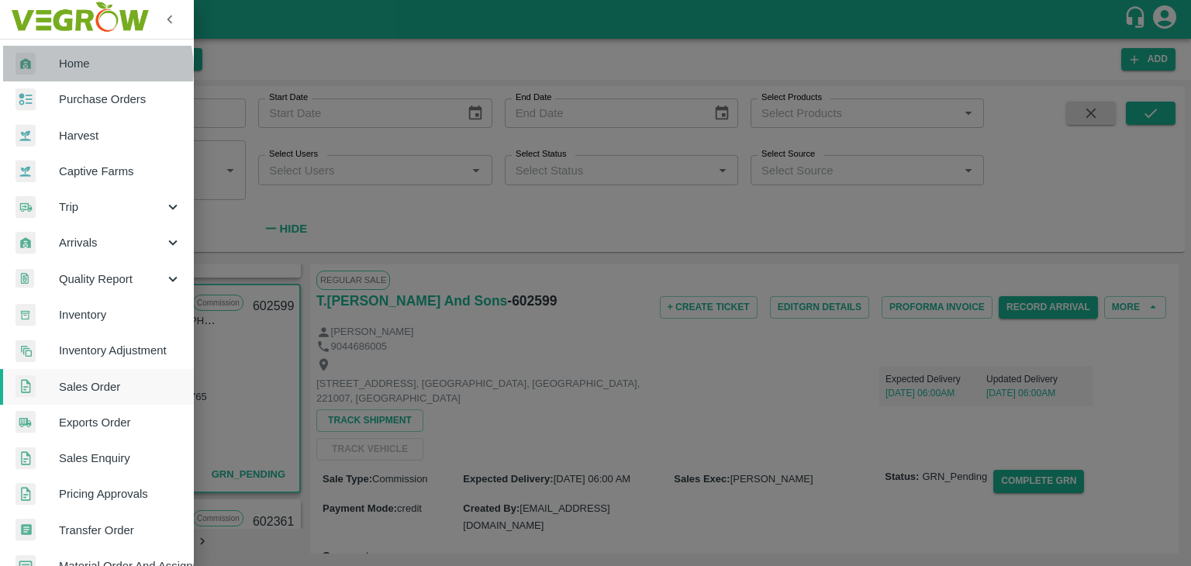
click at [84, 69] on span "Home" at bounding box center [120, 63] width 122 height 17
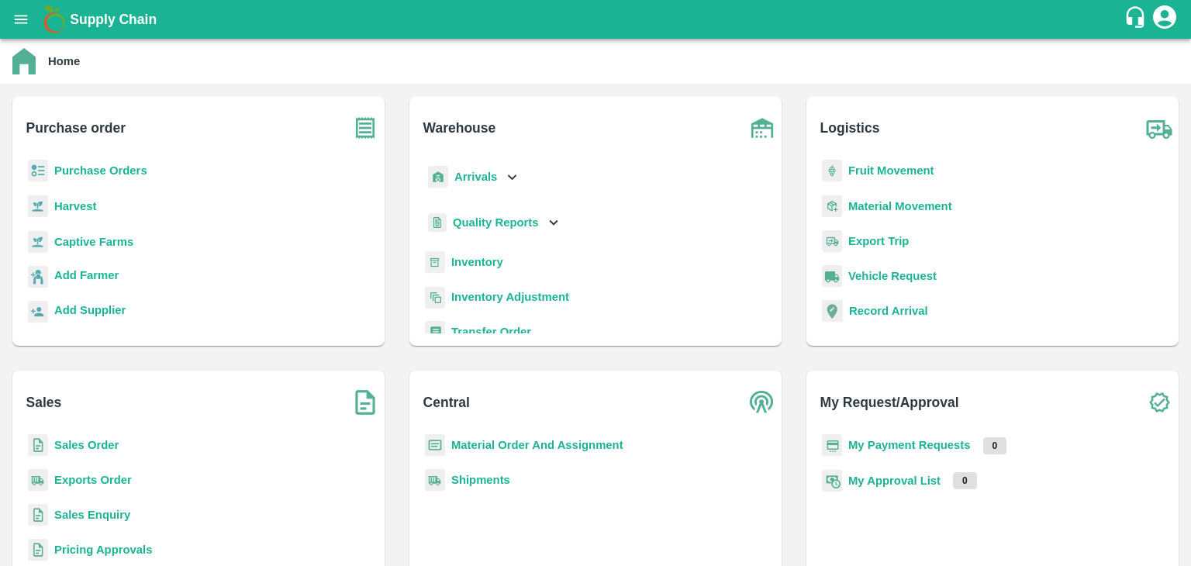
click at [84, 443] on b "Sales Order" at bounding box center [86, 445] width 64 height 12
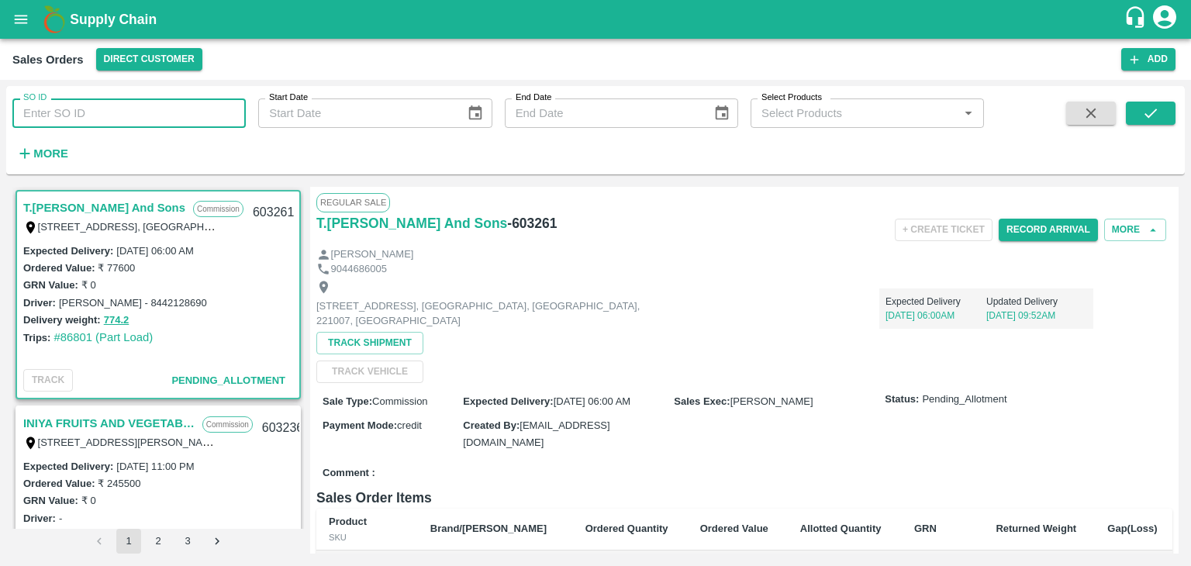
click at [166, 112] on input "SO ID" at bounding box center [128, 112] width 233 height 29
click at [159, 116] on input "SO ID" at bounding box center [128, 112] width 233 height 29
paste input "602932"
type input "602932"
click at [1153, 116] on icon "submit" at bounding box center [1150, 113] width 17 height 17
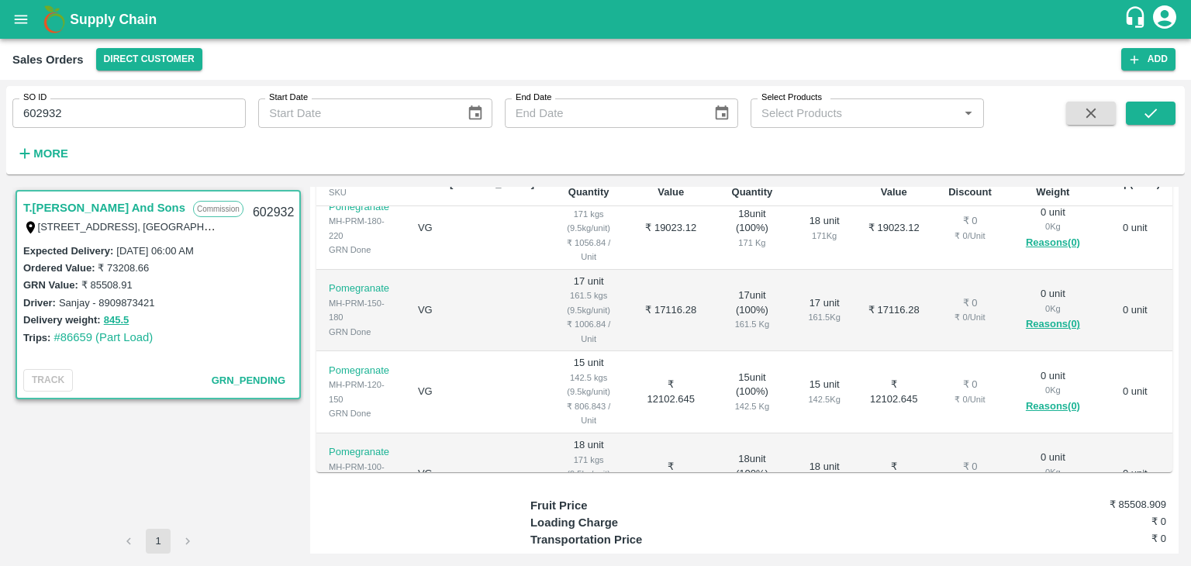
scroll to position [429, 0]
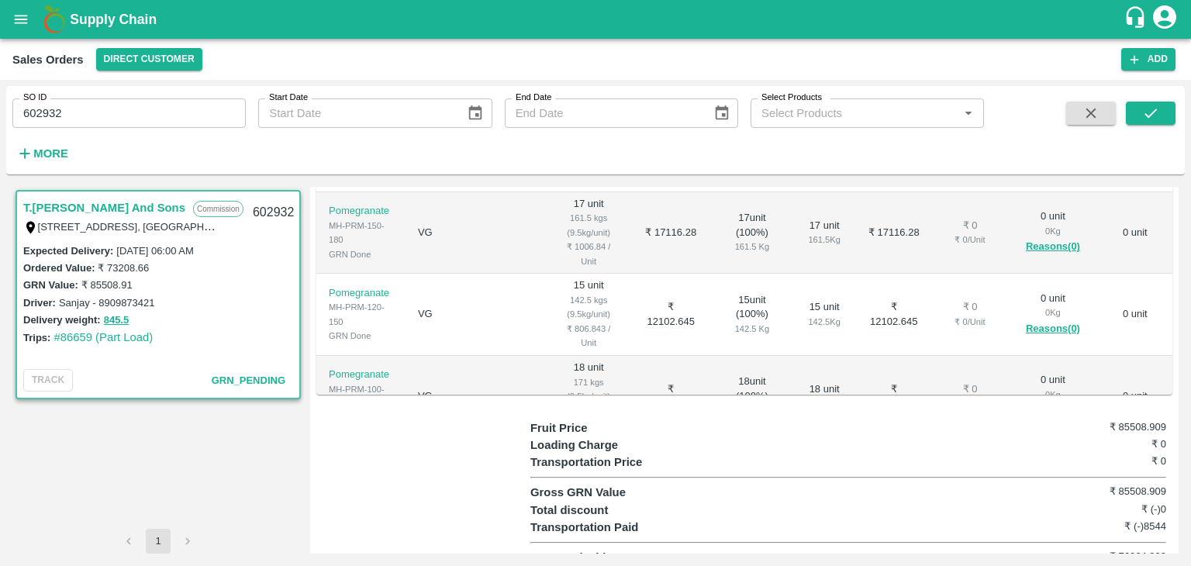
click at [995, 453] on div "Fruit Price ₹ 85508.909 Loading Charge ₹ 0 Transportation Price ₹ 0 Gross GRN V…" at bounding box center [851, 492] width 642 height 147
